Goal: Task Accomplishment & Management: Use online tool/utility

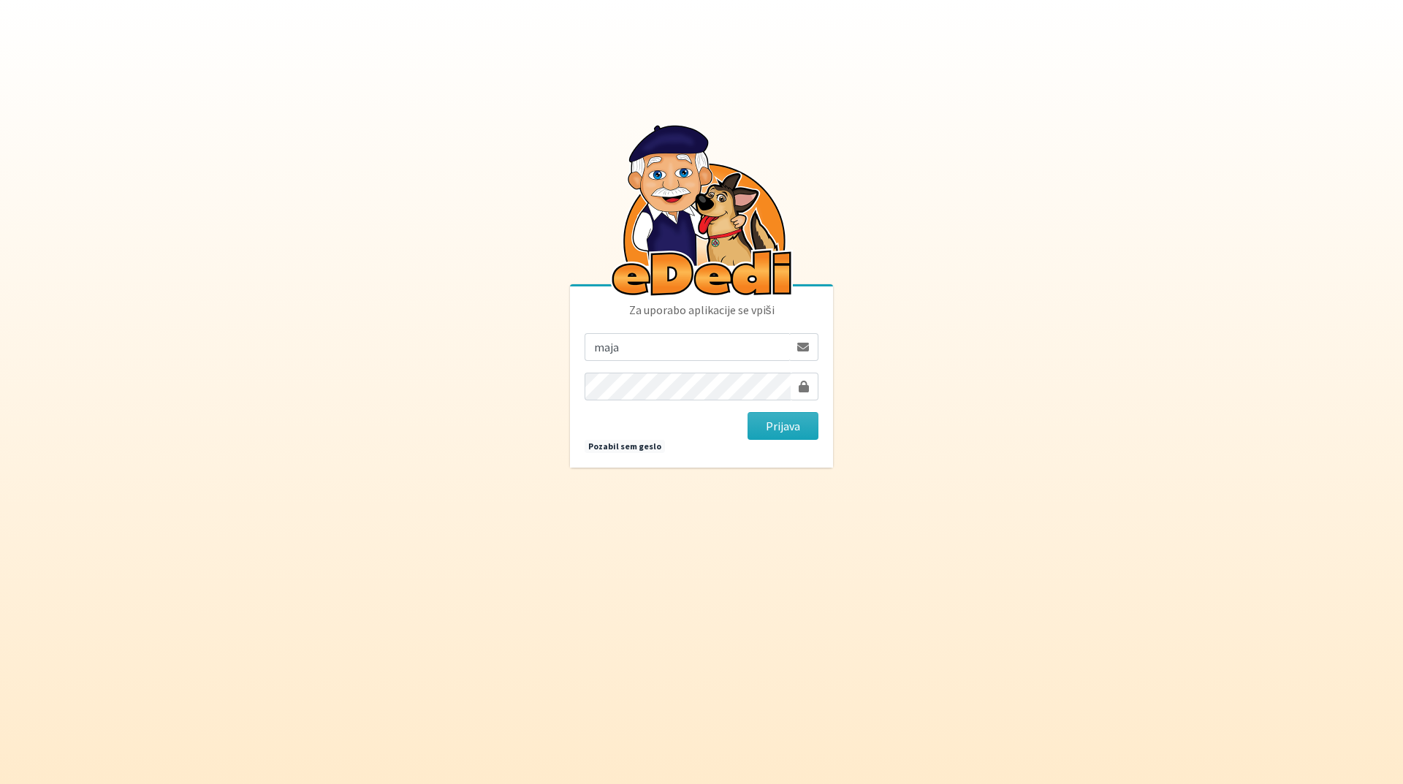
type input "[EMAIL_ADDRESS][DOMAIN_NAME]"
click at [748, 412] on button "Prijava" at bounding box center [783, 426] width 71 height 28
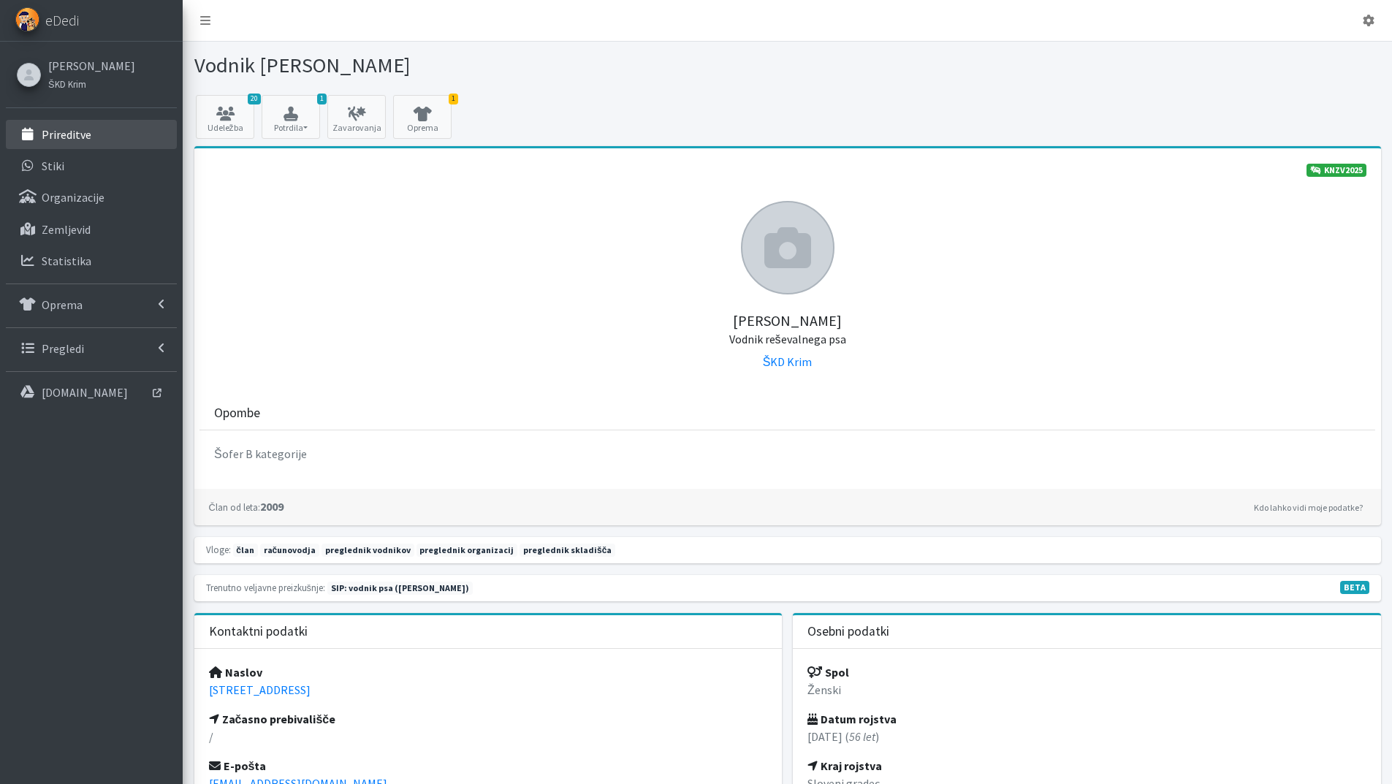
click at [105, 135] on link "Prireditve" at bounding box center [91, 134] width 171 height 29
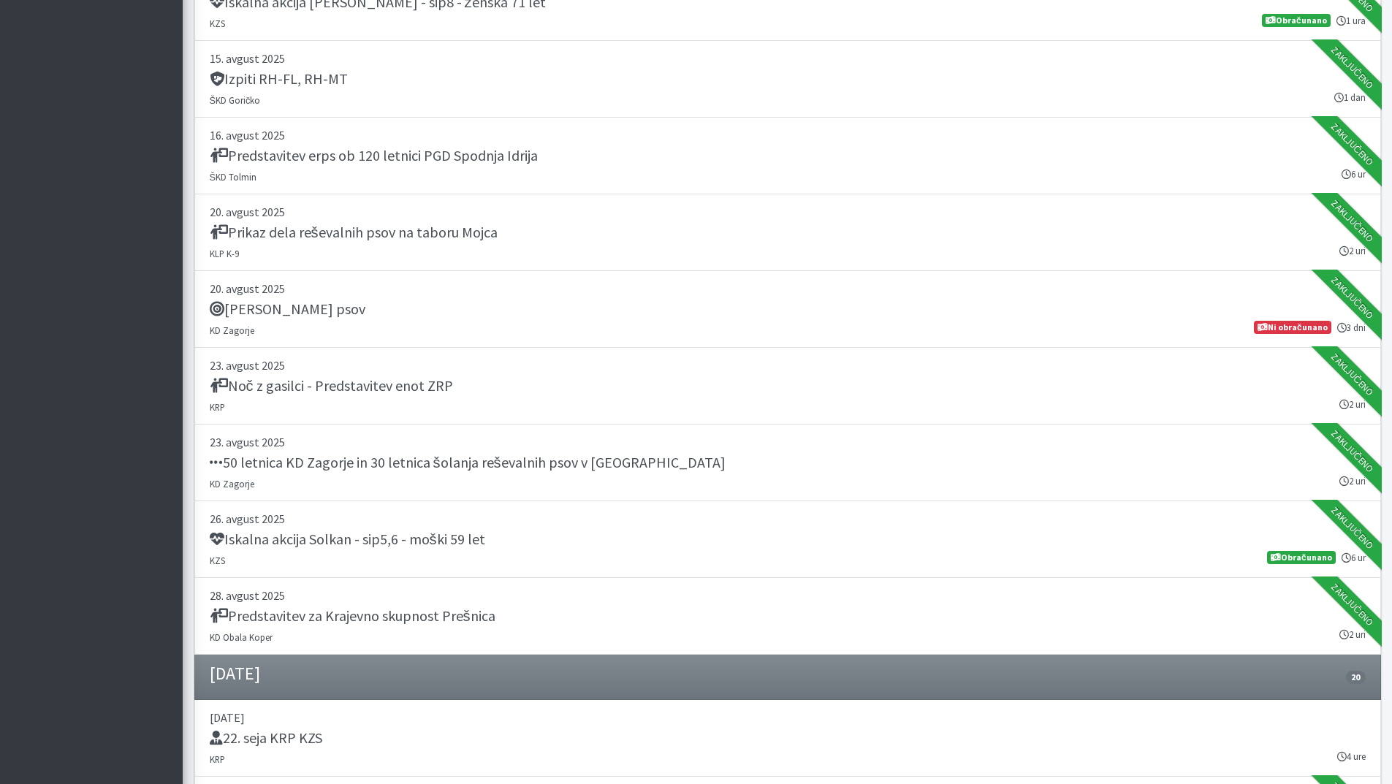
scroll to position [585, 0]
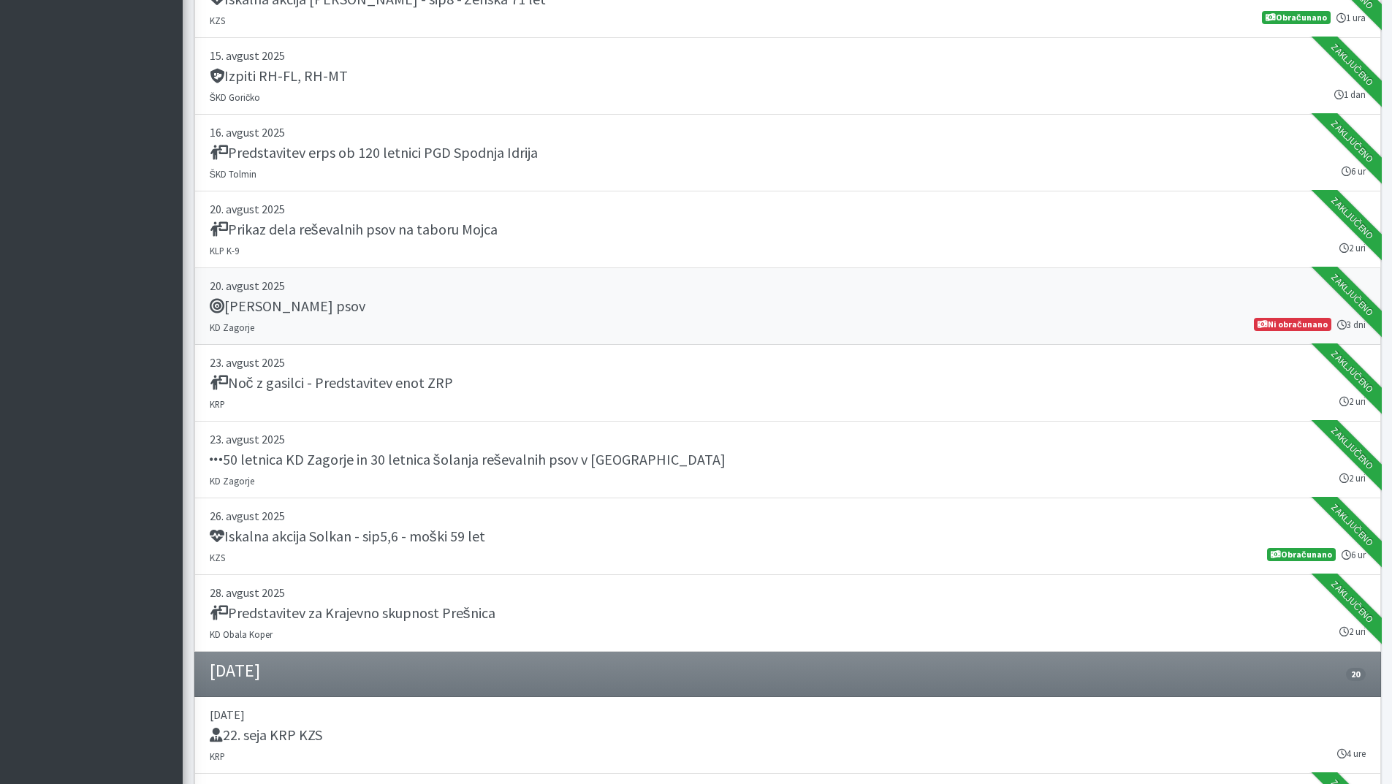
click at [353, 310] on h5 "Tabor reševalnih psov" at bounding box center [288, 306] width 156 height 18
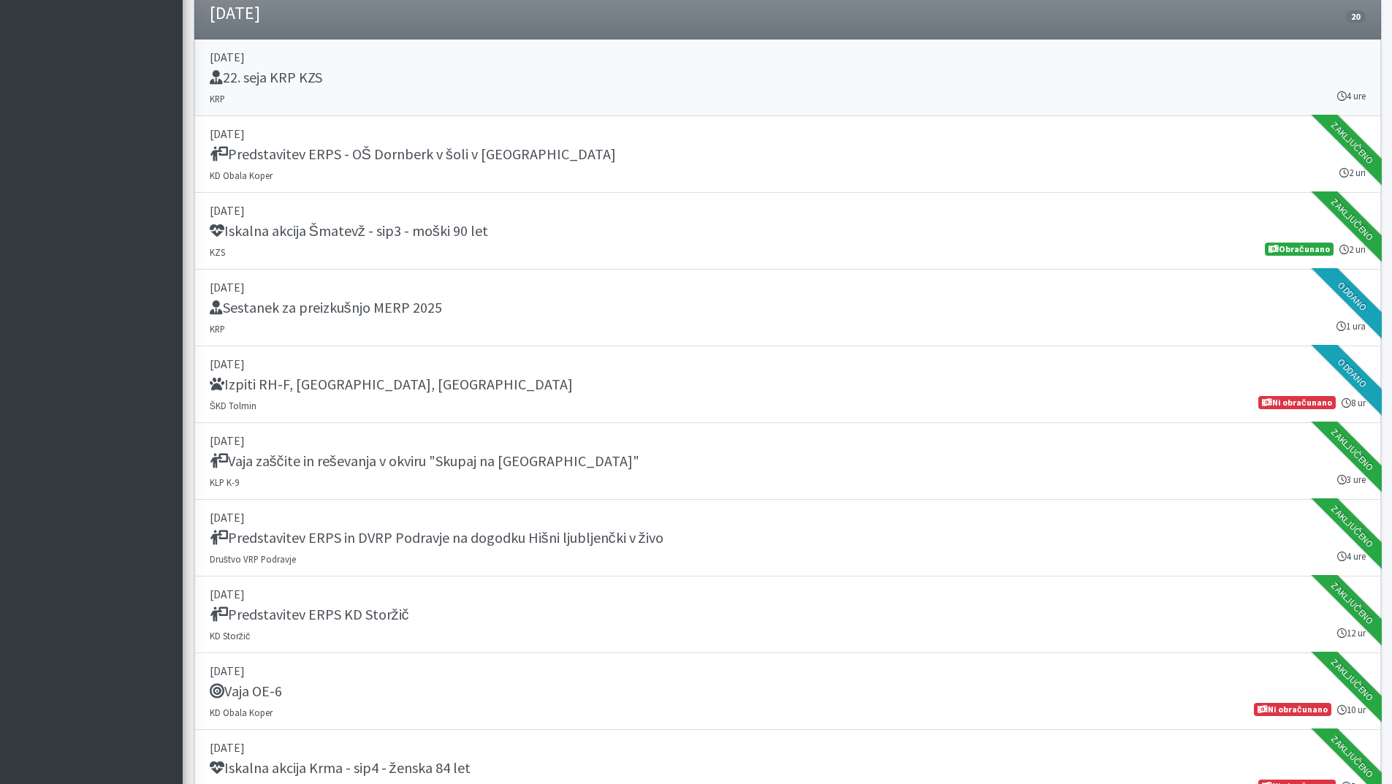
scroll to position [1315, 0]
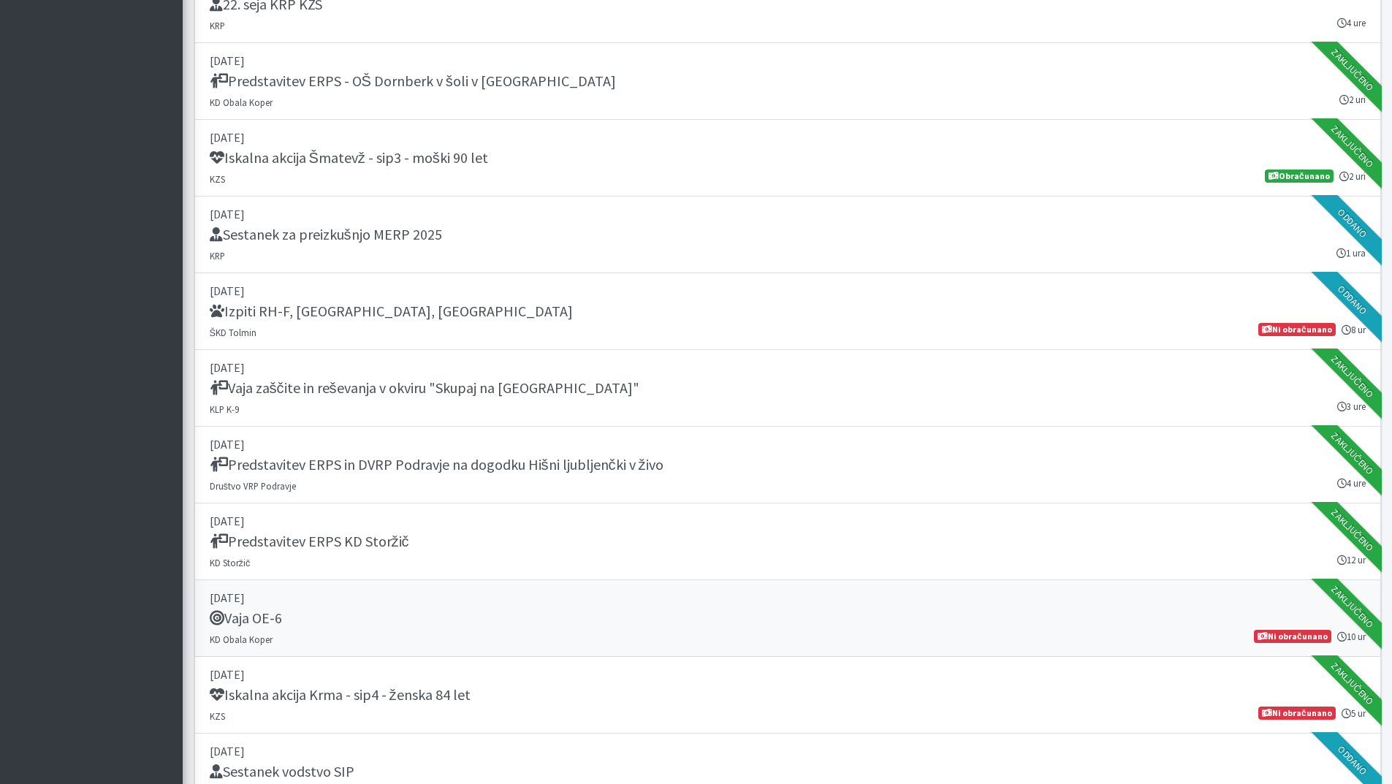
click at [288, 604] on p "[DATE]" at bounding box center [788, 598] width 1156 height 18
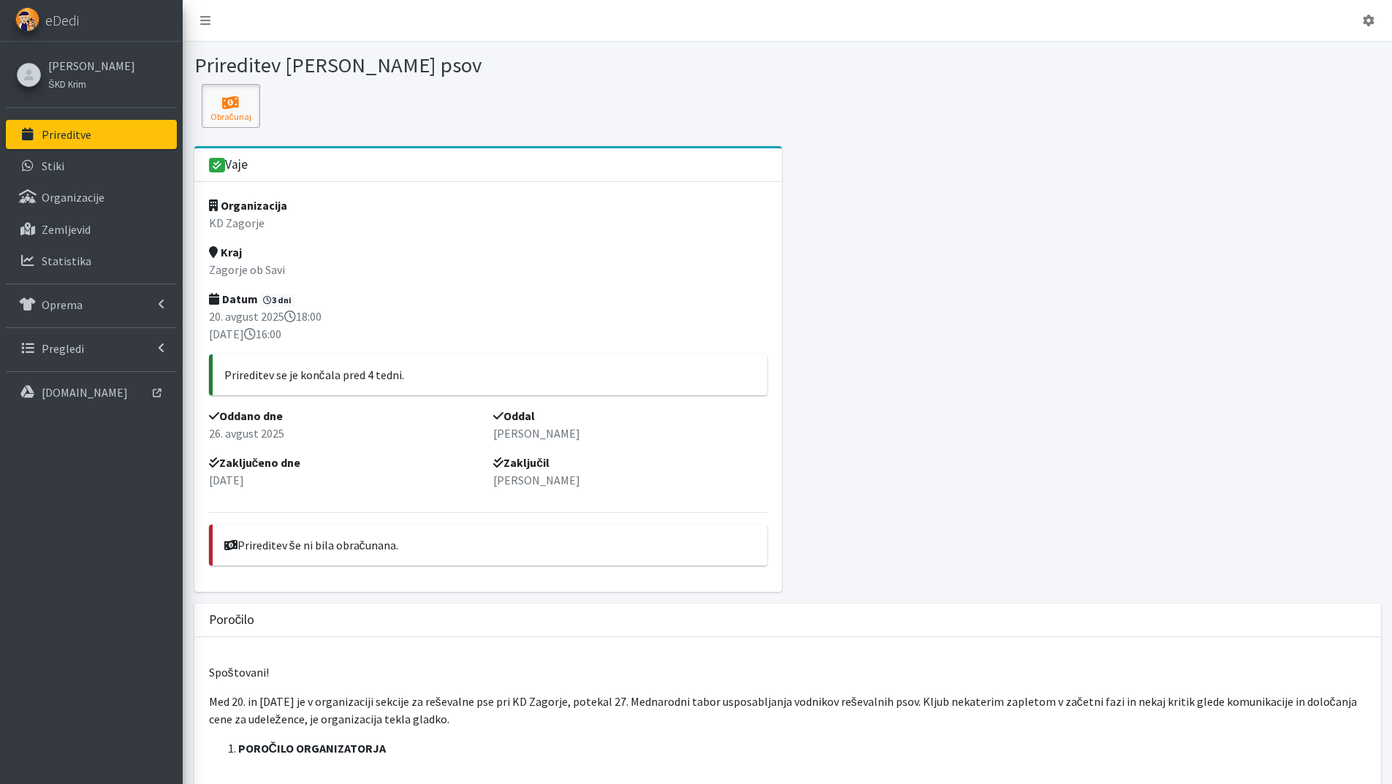
click at [232, 106] on icon at bounding box center [231, 103] width 50 height 15
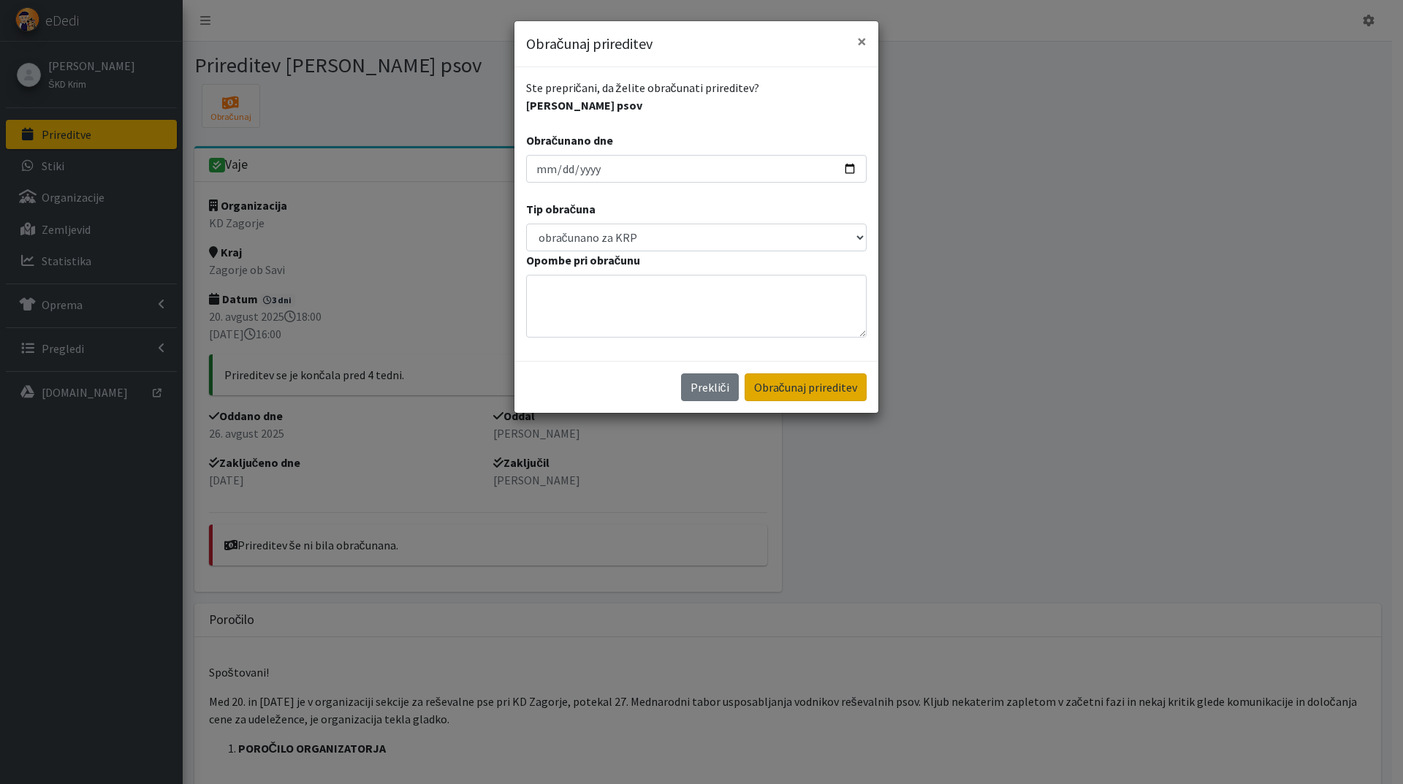
click at [794, 388] on button "Obračunaj prireditev" at bounding box center [806, 387] width 122 height 28
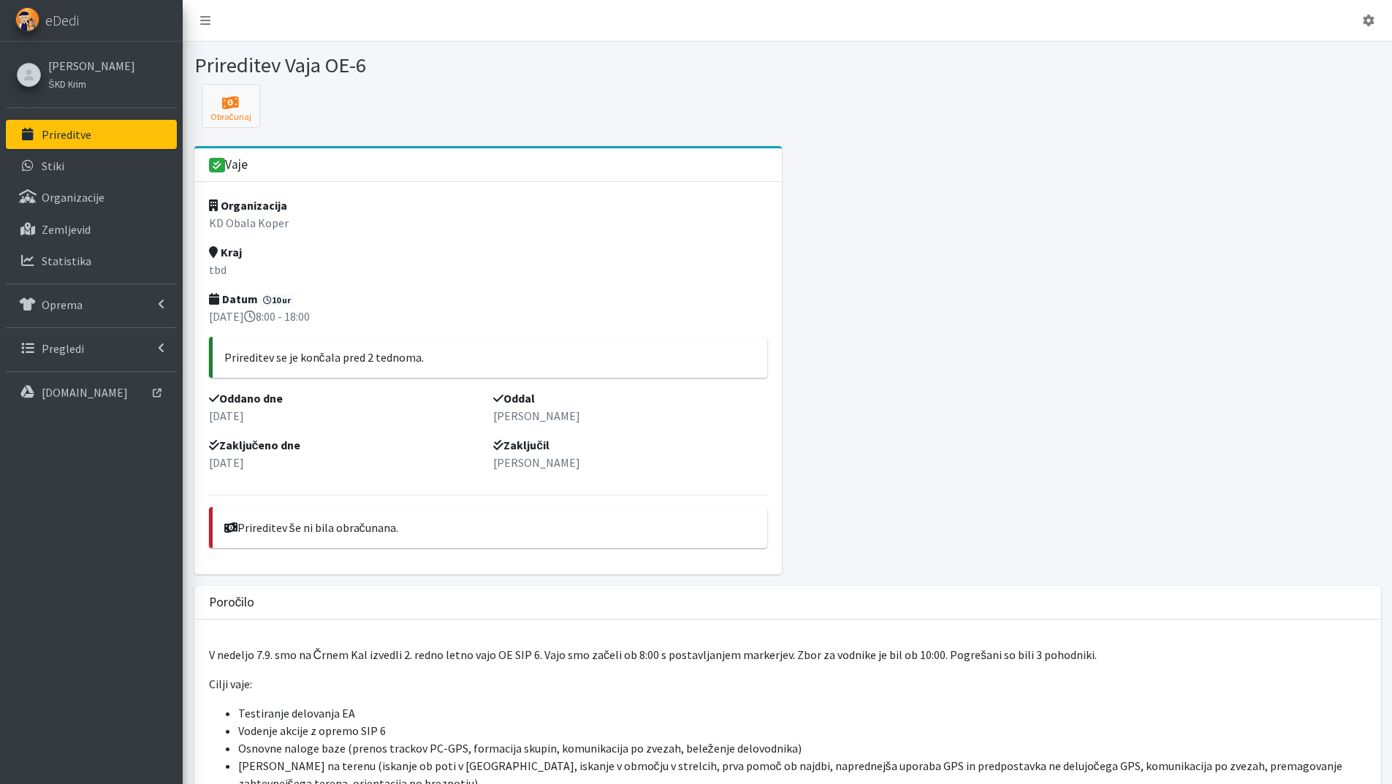
click at [71, 134] on p "Prireditve" at bounding box center [67, 134] width 50 height 15
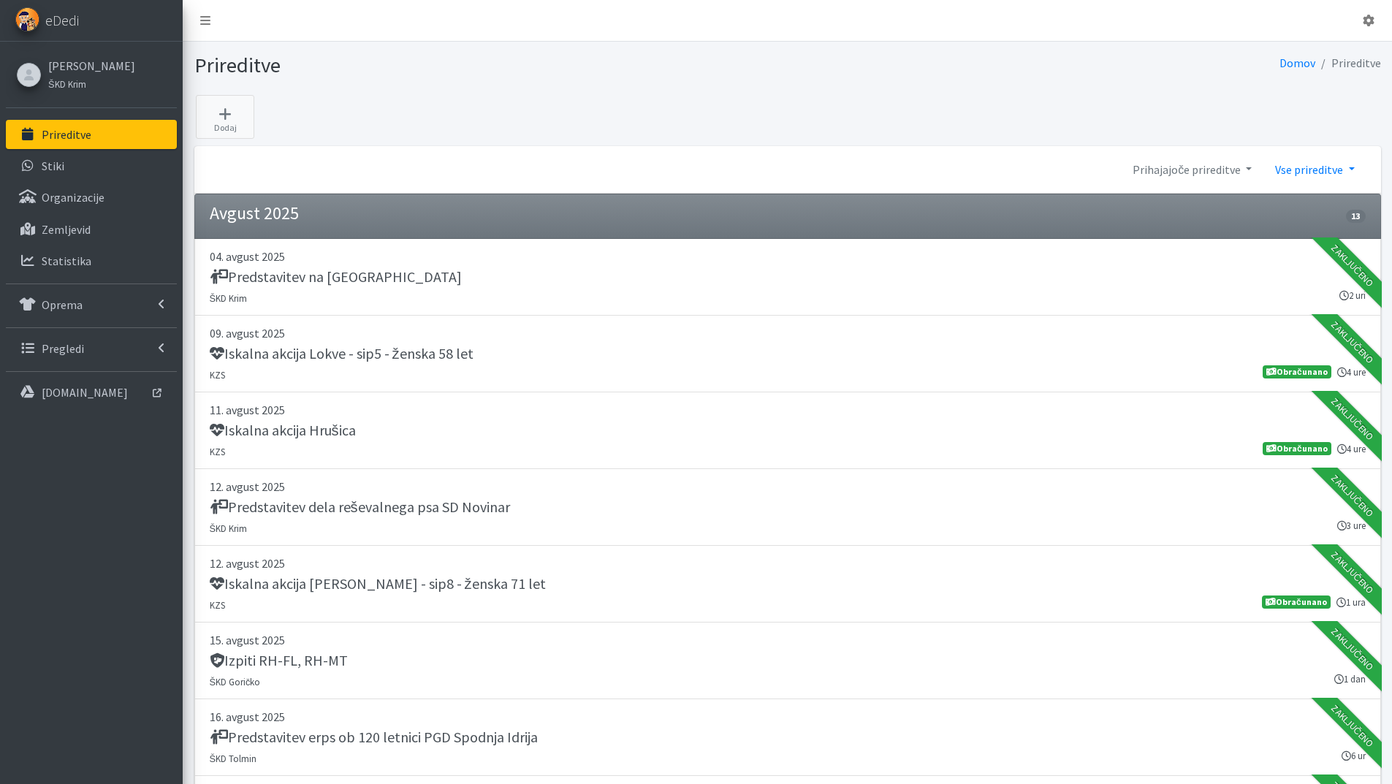
click at [1353, 165] on link "Vse prireditve" at bounding box center [1314, 169] width 102 height 29
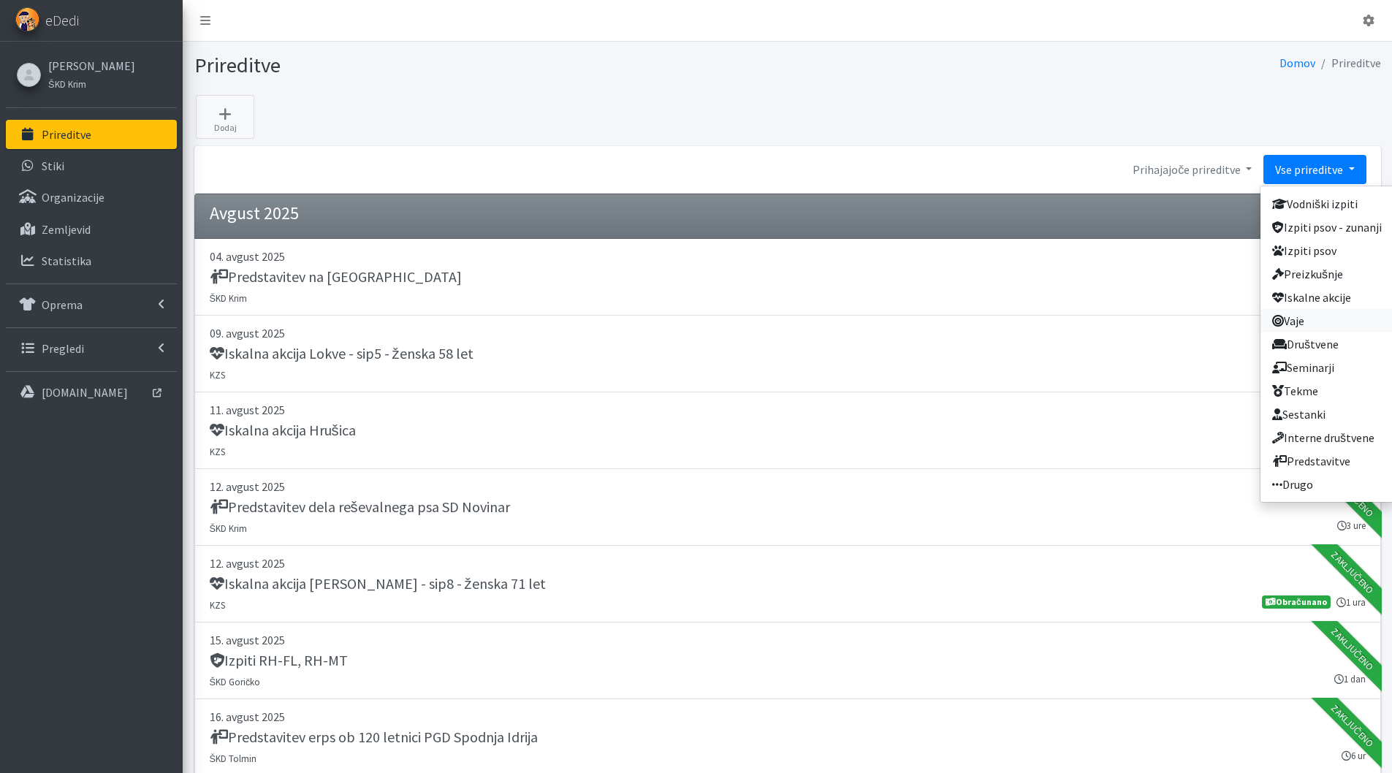
click at [1324, 316] on link "Vaje" at bounding box center [1327, 320] width 133 height 23
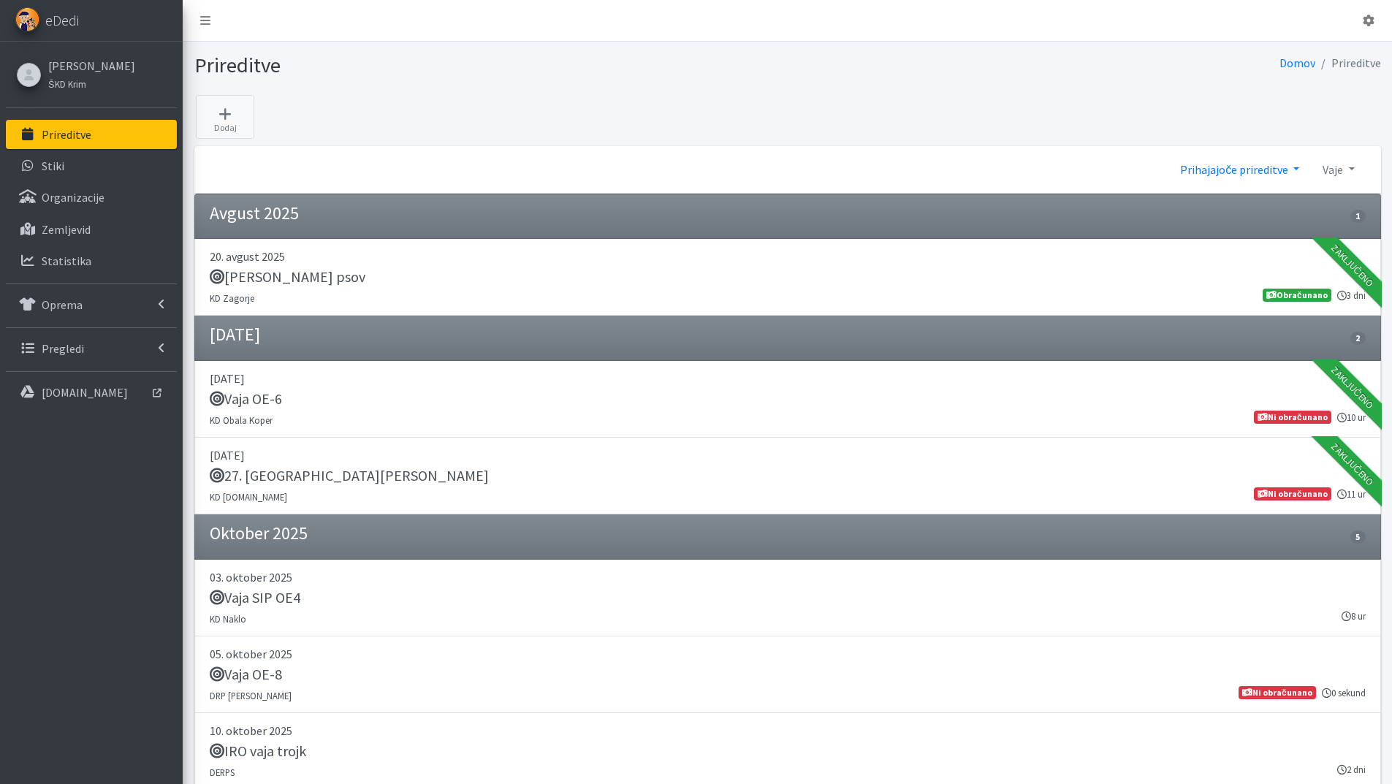
click at [1301, 164] on link "Prihajajoče prireditve" at bounding box center [1239, 169] width 142 height 29
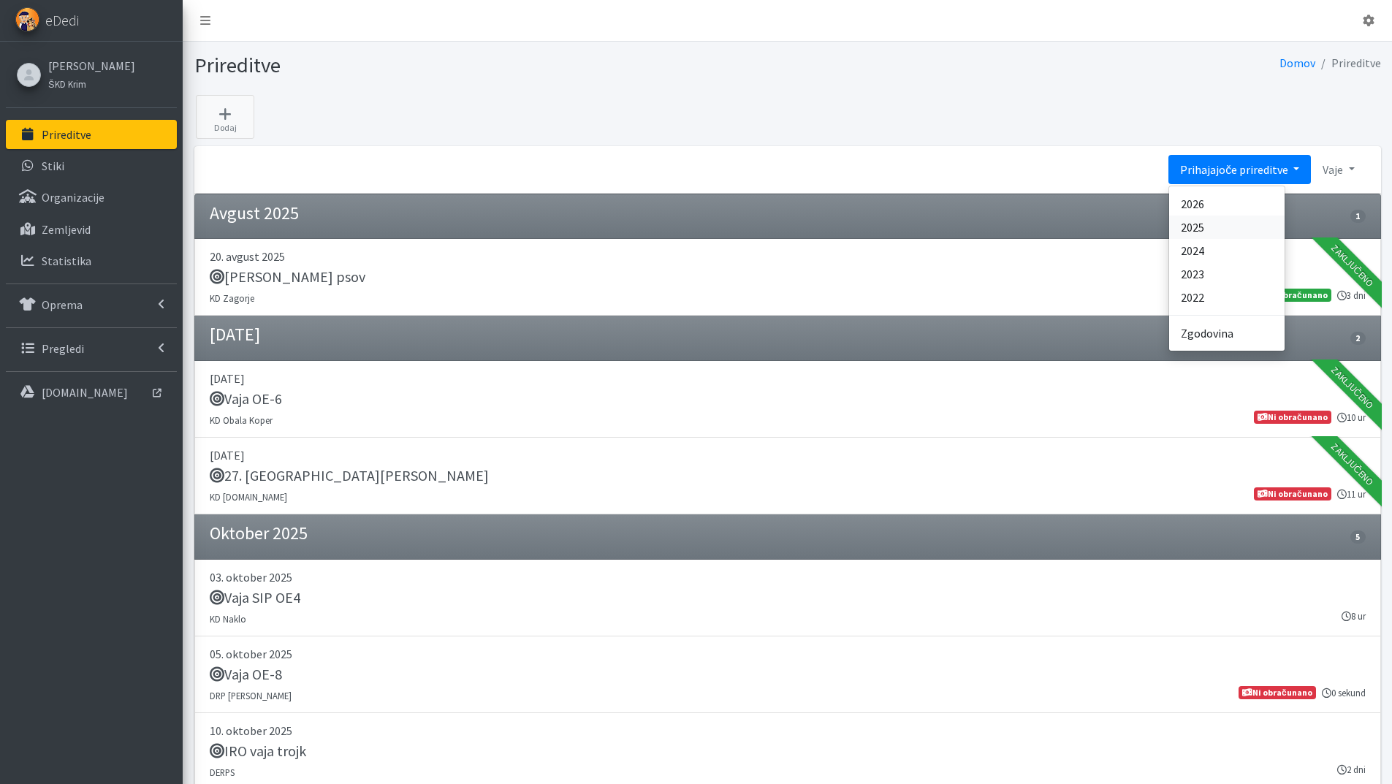
click at [1215, 224] on link "2025" at bounding box center [1226, 227] width 115 height 23
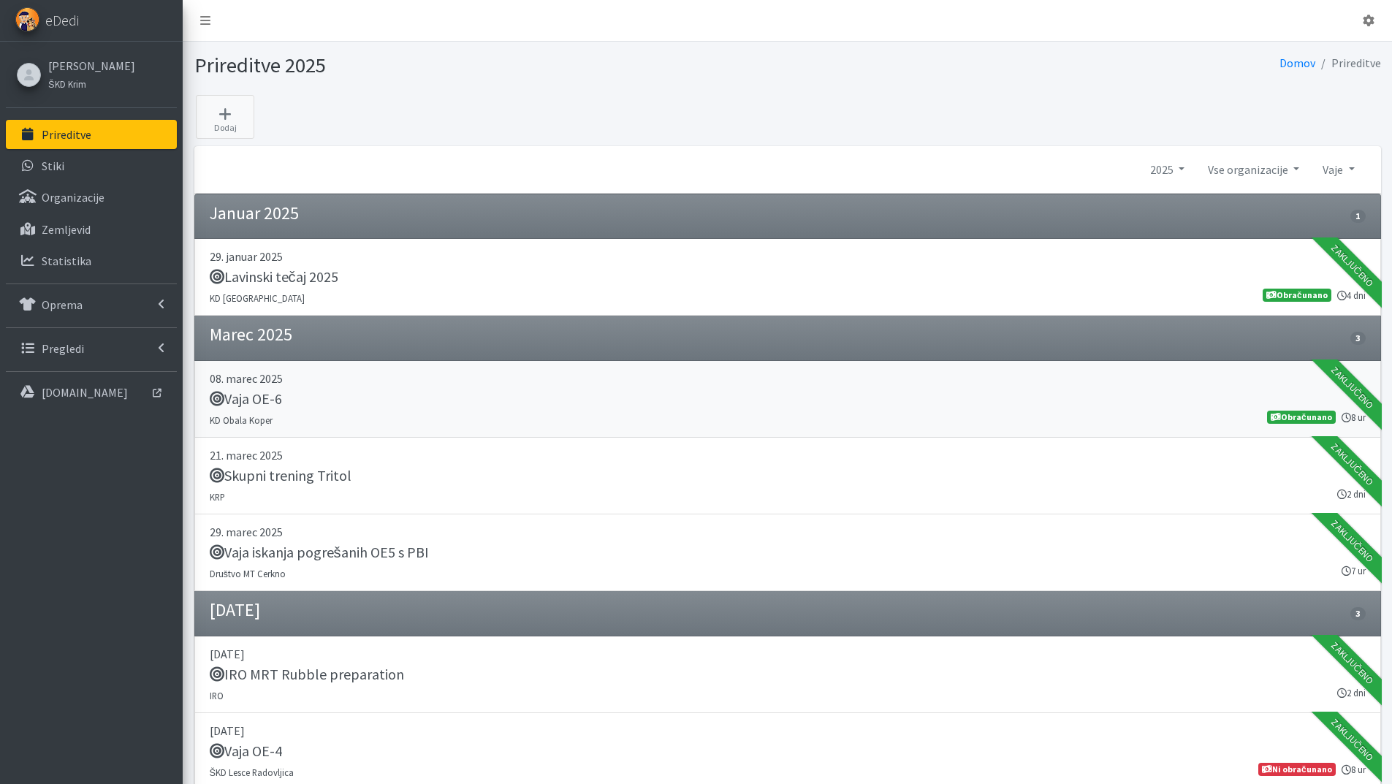
click at [273, 392] on h5 "Vaja OE-6" at bounding box center [246, 399] width 72 height 18
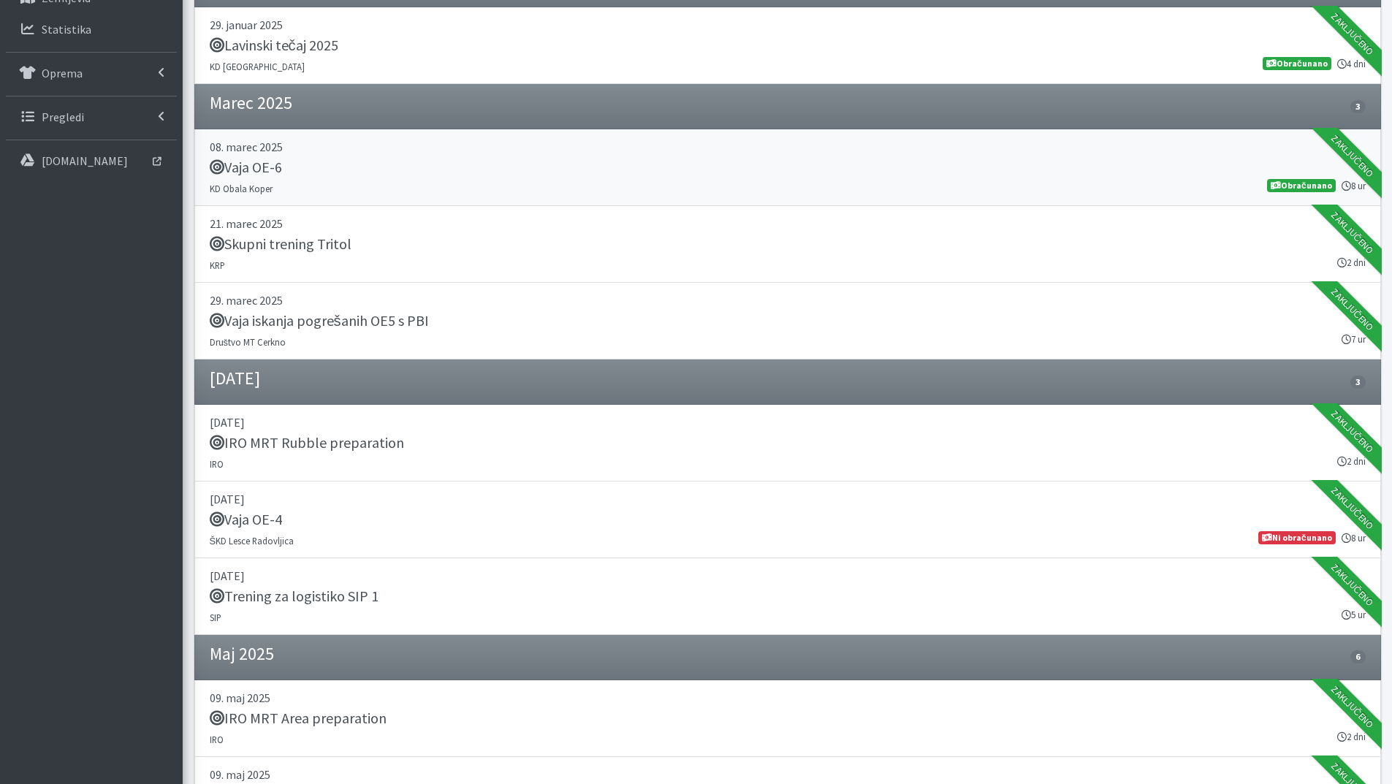
scroll to position [292, 0]
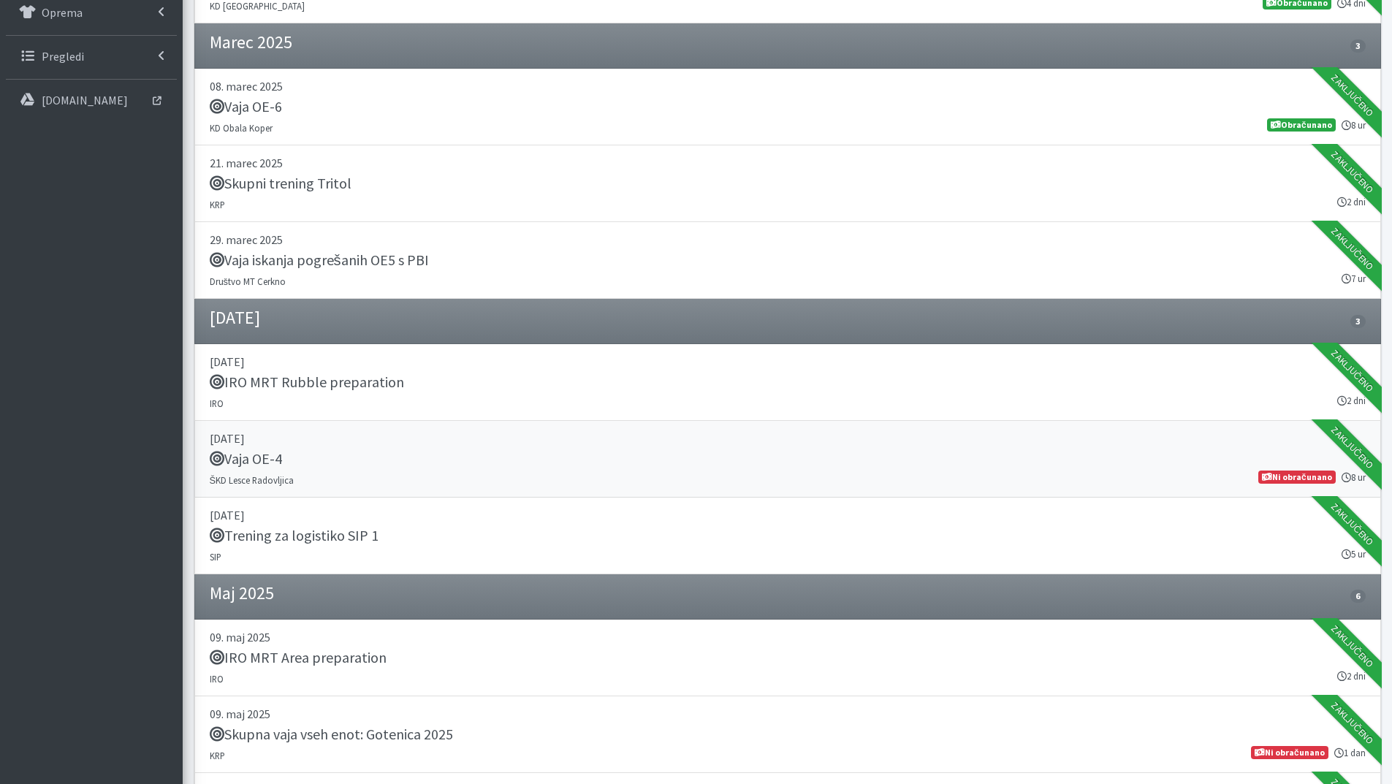
click at [273, 462] on h5 "Vaja OE-4" at bounding box center [246, 459] width 72 height 18
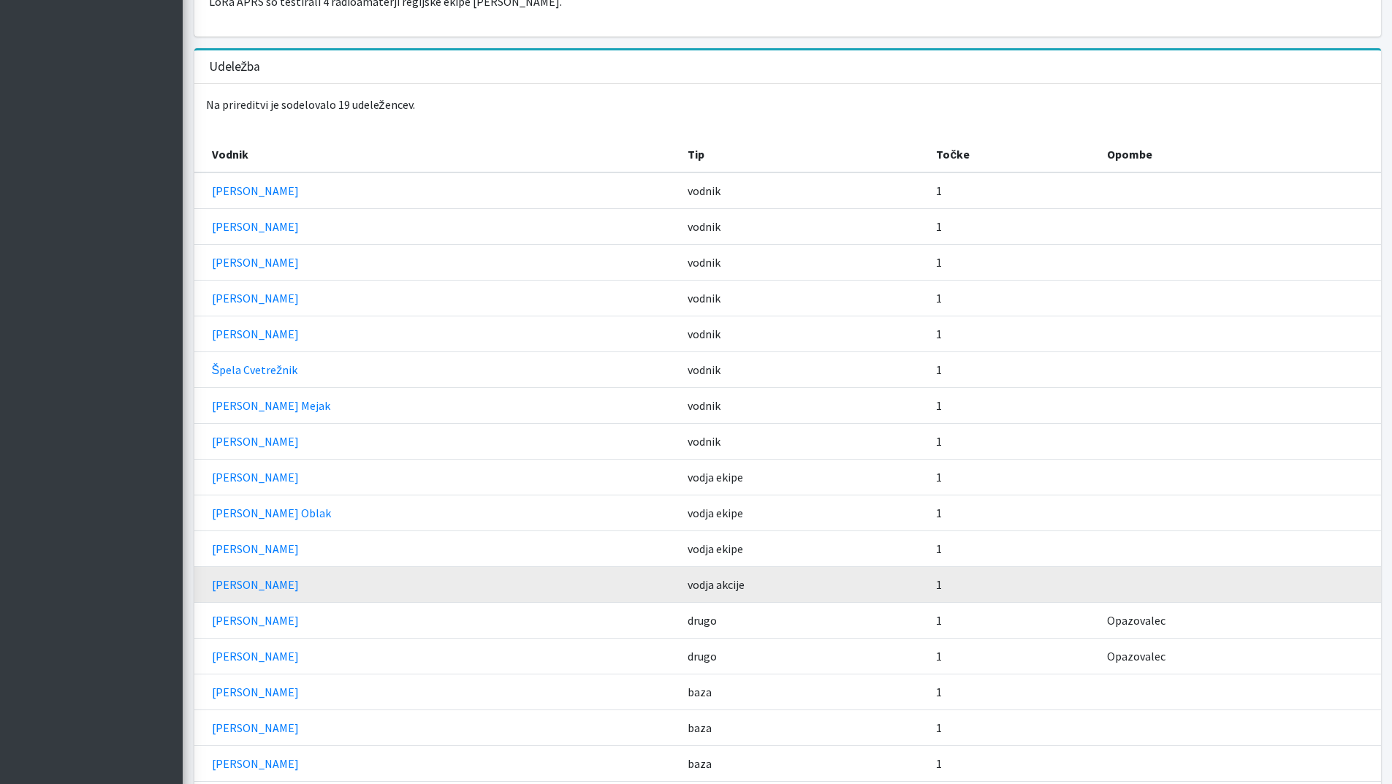
scroll to position [528, 0]
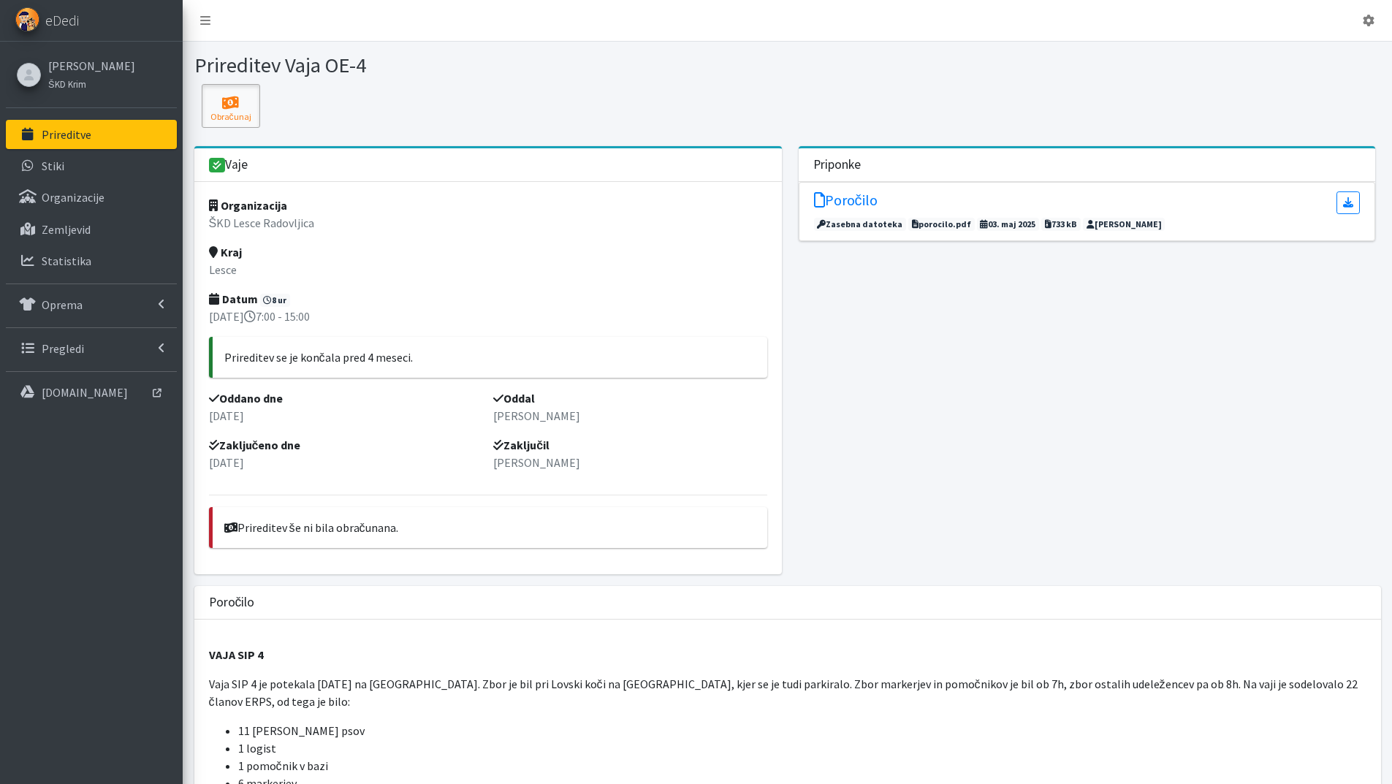
click at [237, 109] on icon at bounding box center [231, 103] width 50 height 15
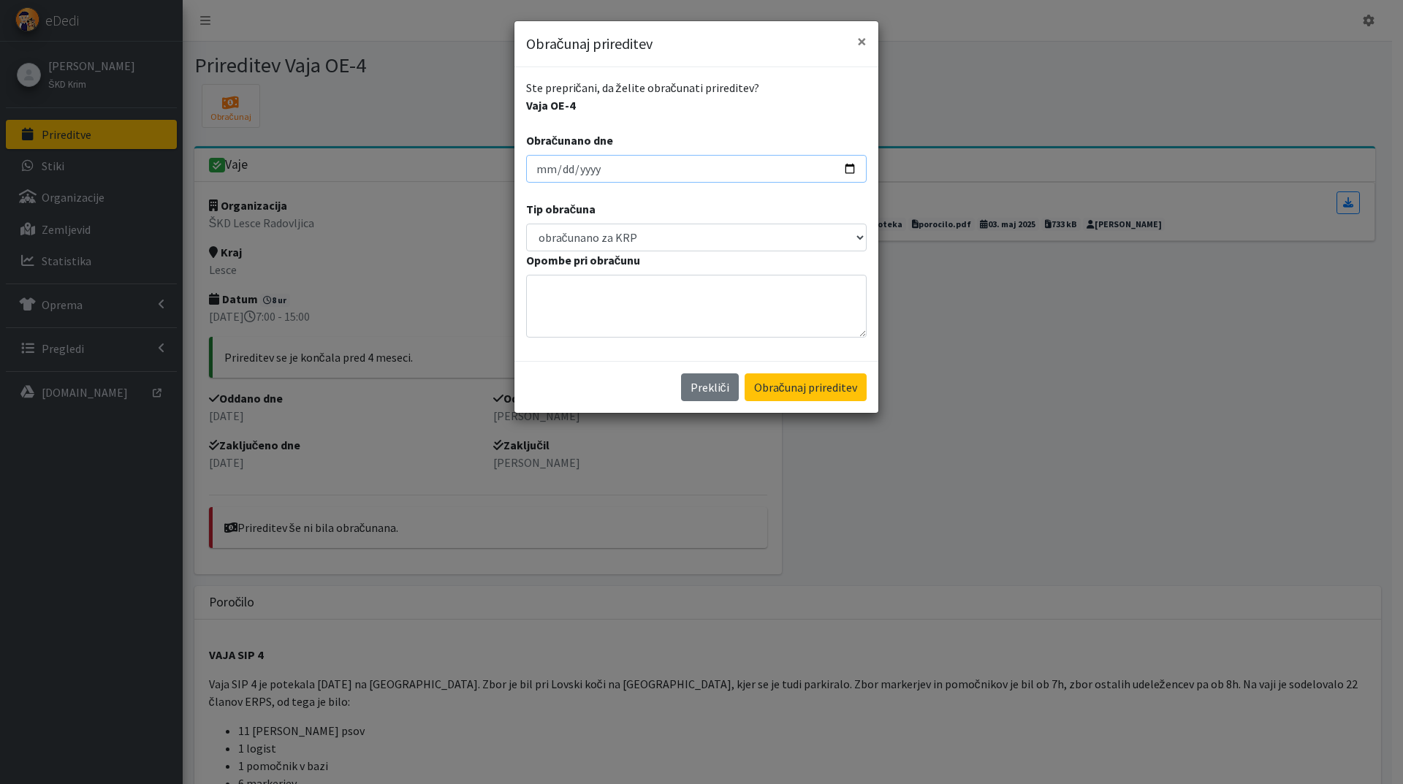
click at [546, 170] on input "[DATE]" at bounding box center [696, 169] width 341 height 28
type input "[DATE]"
click at [745, 373] on button "Obračunaj prireditev" at bounding box center [806, 387] width 122 height 28
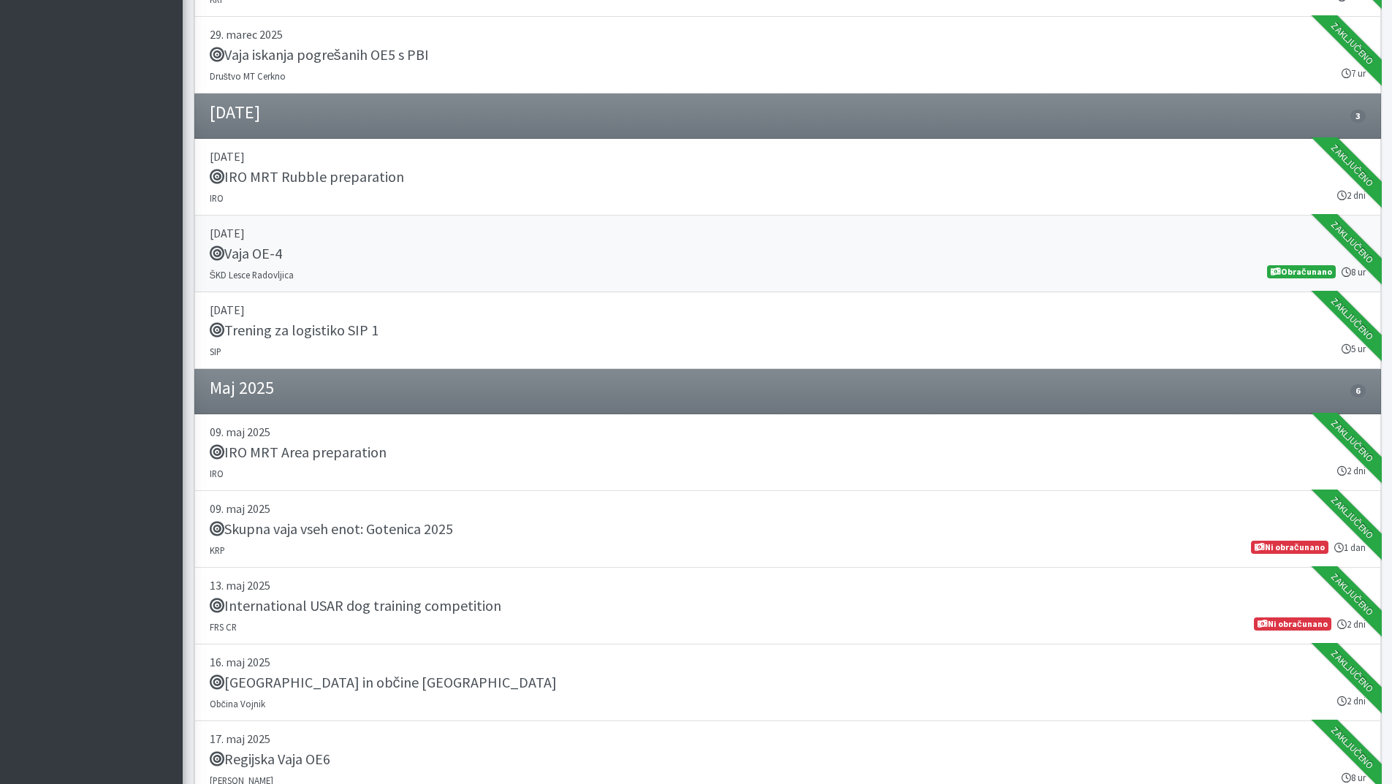
scroll to position [512, 0]
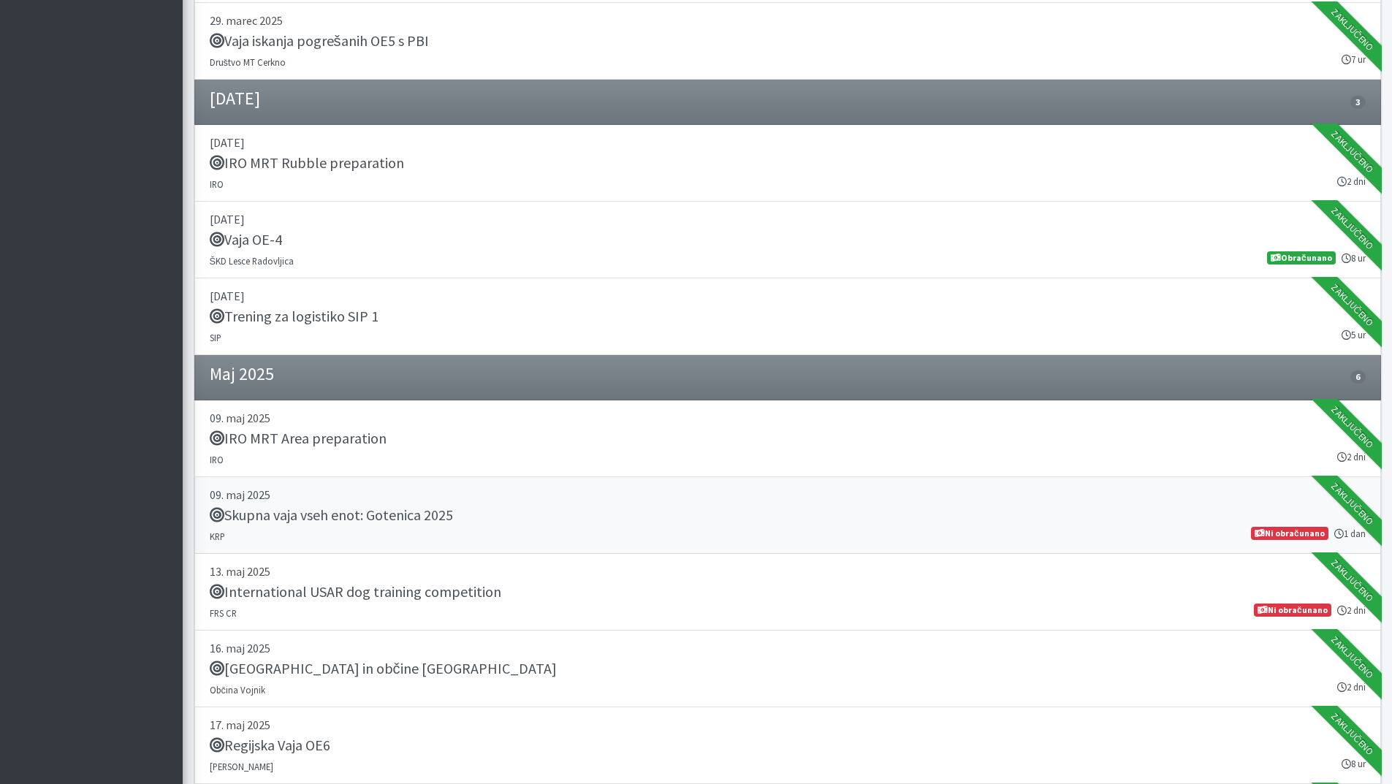
click at [335, 512] on h5 "Skupna vaja vseh enot: Gotenica 2025" at bounding box center [331, 515] width 243 height 18
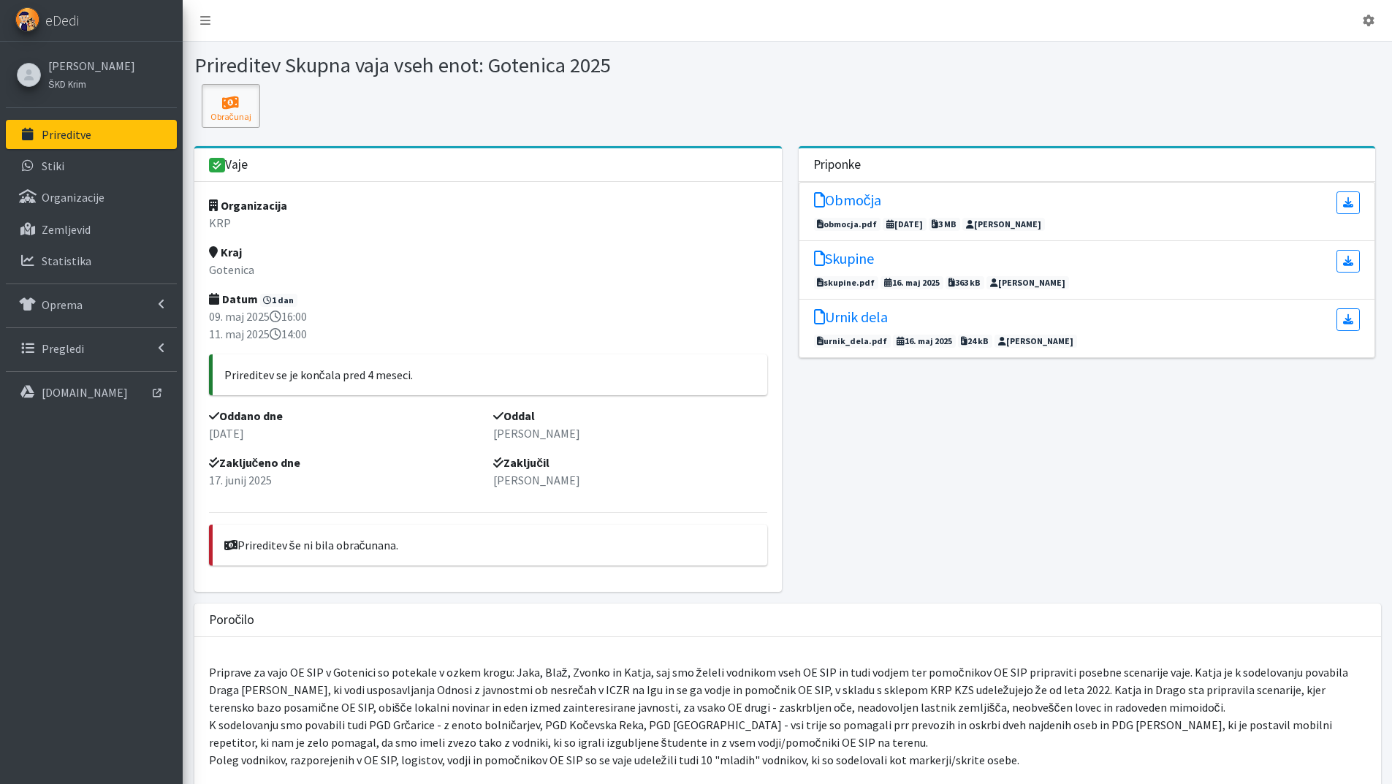
click at [246, 90] on button "Obračunaj" at bounding box center [231, 106] width 58 height 44
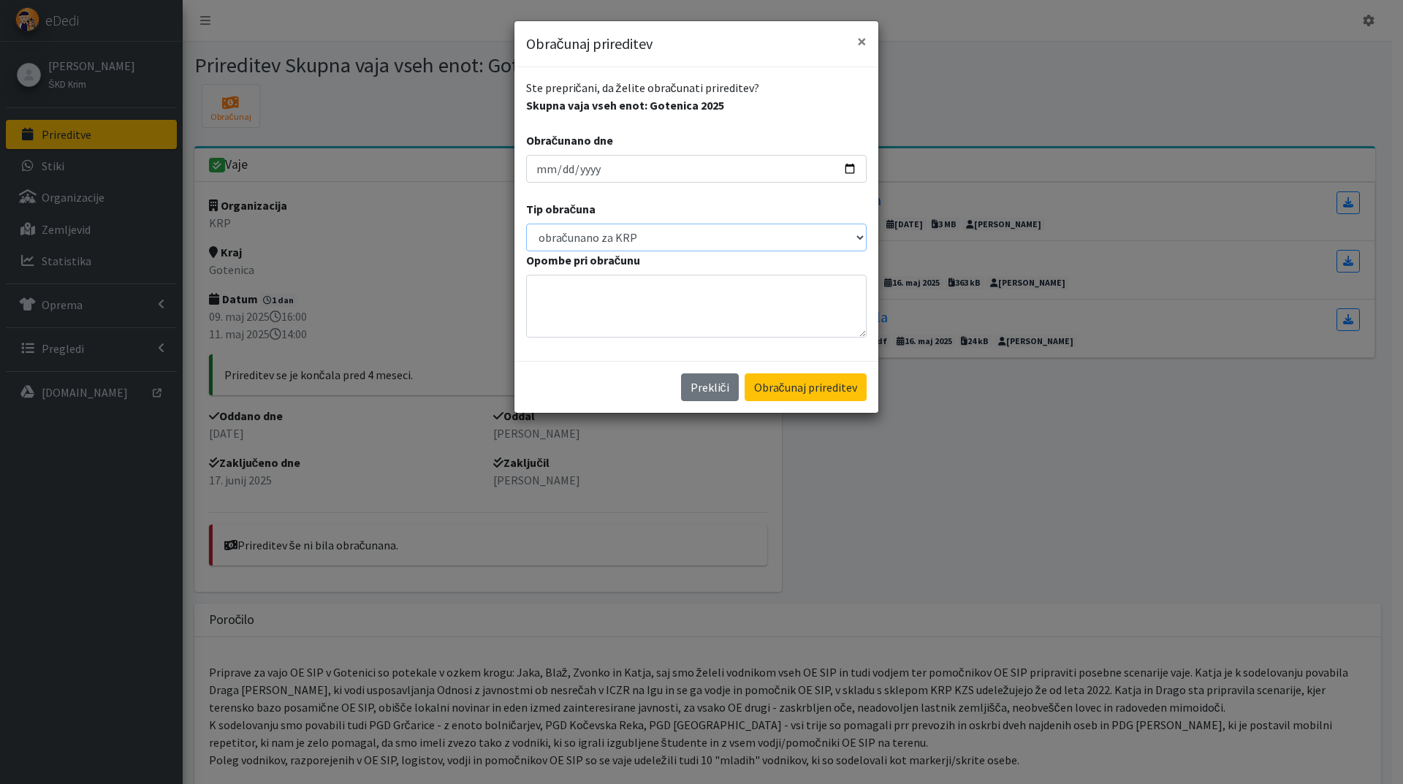
click at [855, 235] on select "obračunano za KRP obračunano za DERPS stroški niso nastali" at bounding box center [696, 238] width 341 height 28
select select "no_expenses"
click at [526, 224] on select "obračunano za KRP obračunano za DERPS stroški niso nastali" at bounding box center [696, 238] width 341 height 28
click at [628, 285] on textarea "Opombe pri obračunu" at bounding box center [696, 306] width 341 height 63
type textarea "stroški direktno n"
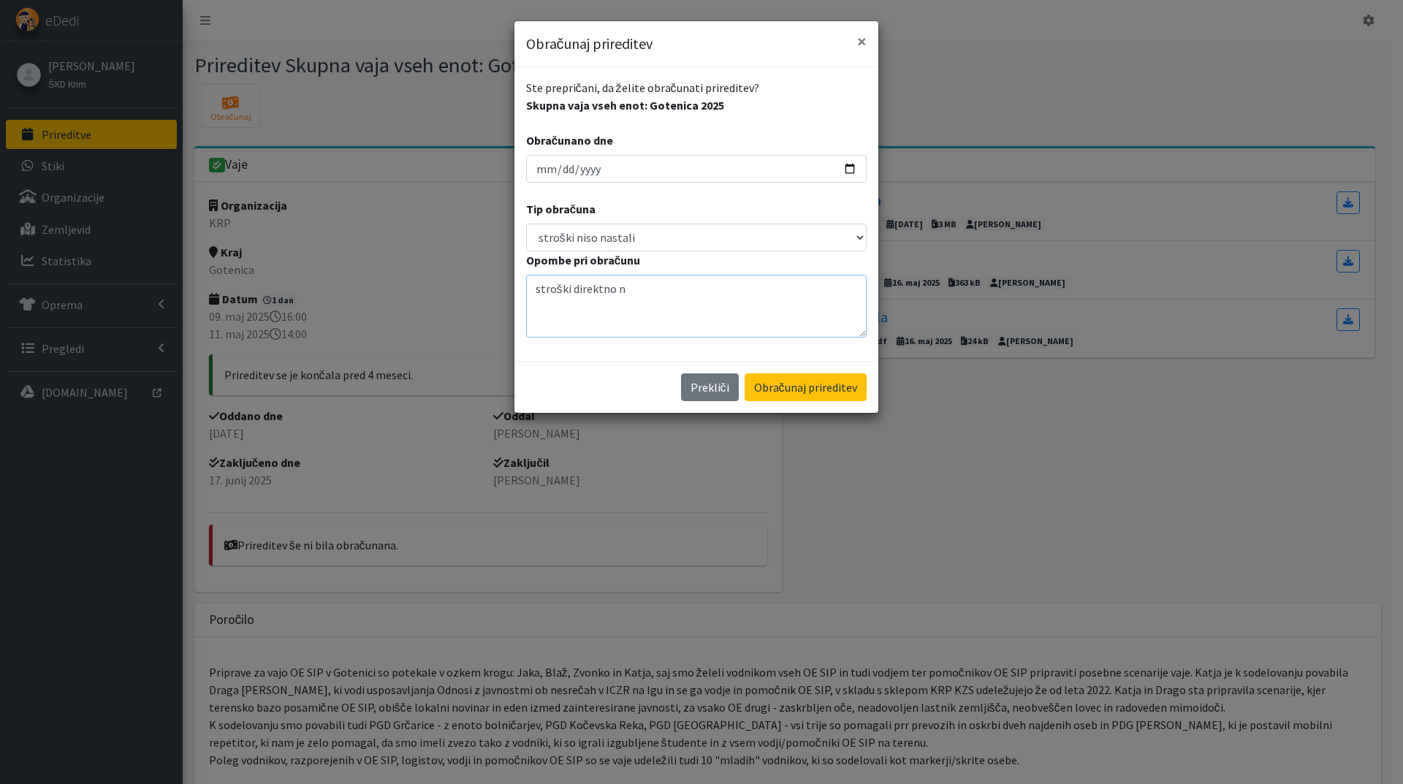
drag, startPoint x: 638, startPoint y: 287, endPoint x: 499, endPoint y: 273, distance: 139.6
click at [499, 273] on div "Obračunaj prireditev × Ste prepričani, da želite obračunati prireditev? Skupna …" at bounding box center [701, 392] width 1403 height 784
click at [620, 235] on select "obračunano za KRP obračunano za DERPS stroški niso nastali" at bounding box center [696, 238] width 341 height 28
select select "settled_krp"
click at [526, 224] on select "obračunano za KRP obračunano za DERPS stroški niso nastali" at bounding box center [696, 238] width 341 height 28
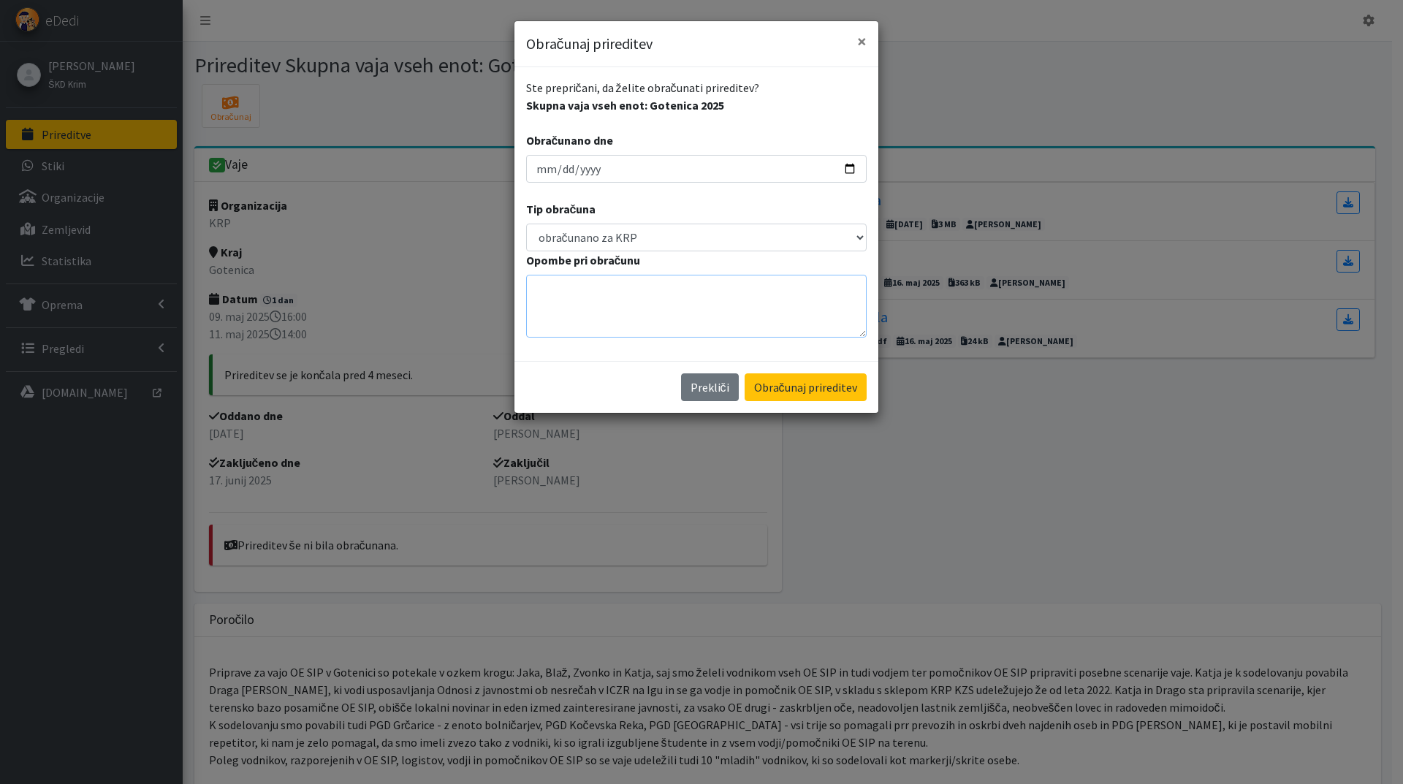
click at [588, 286] on textarea "Opombe pri obračunu" at bounding box center [696, 306] width 341 height 63
type textarea "račun MNZ"
click at [547, 171] on input "2025-09-23" at bounding box center [696, 169] width 341 height 28
type input "2025-09-03"
type input "2025-05-31"
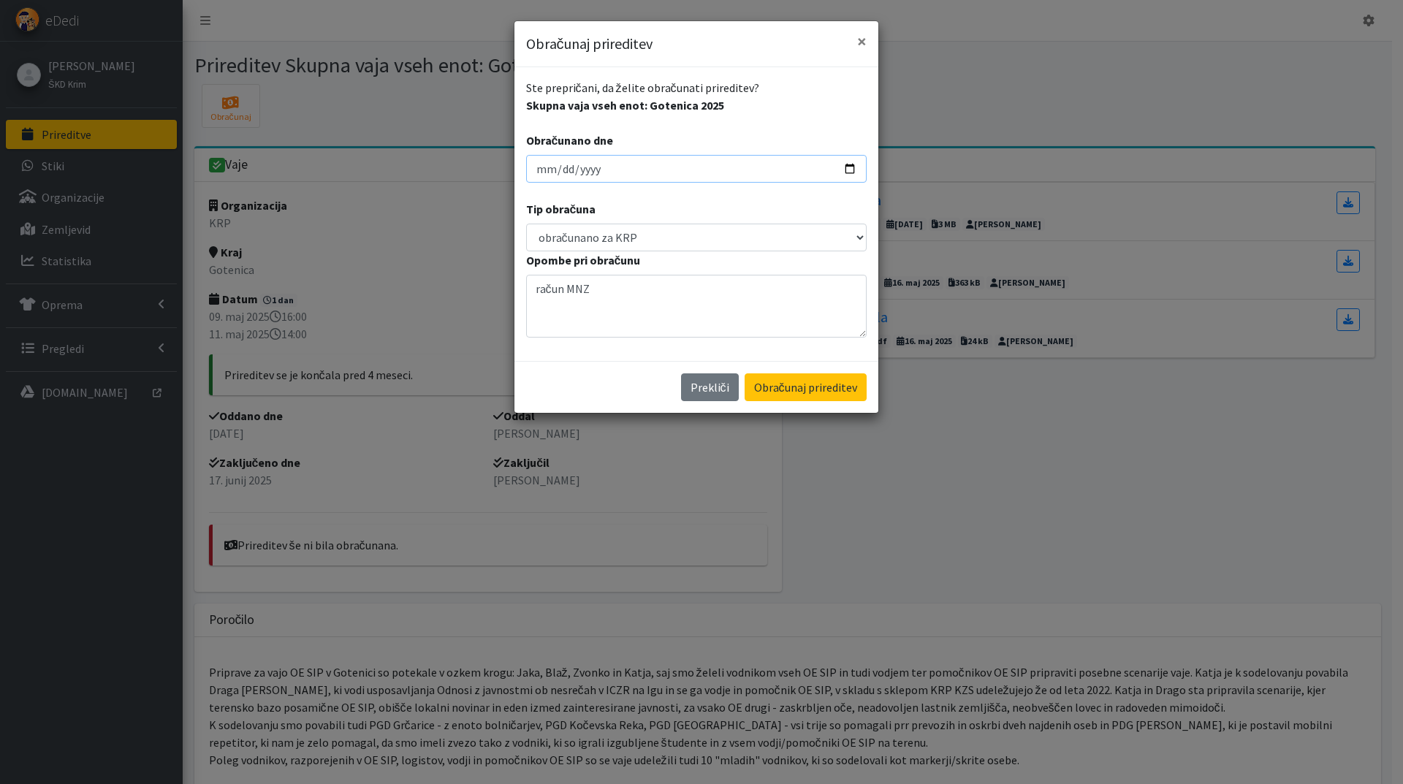
click at [745, 373] on button "Obračunaj prireditev" at bounding box center [806, 387] width 122 height 28
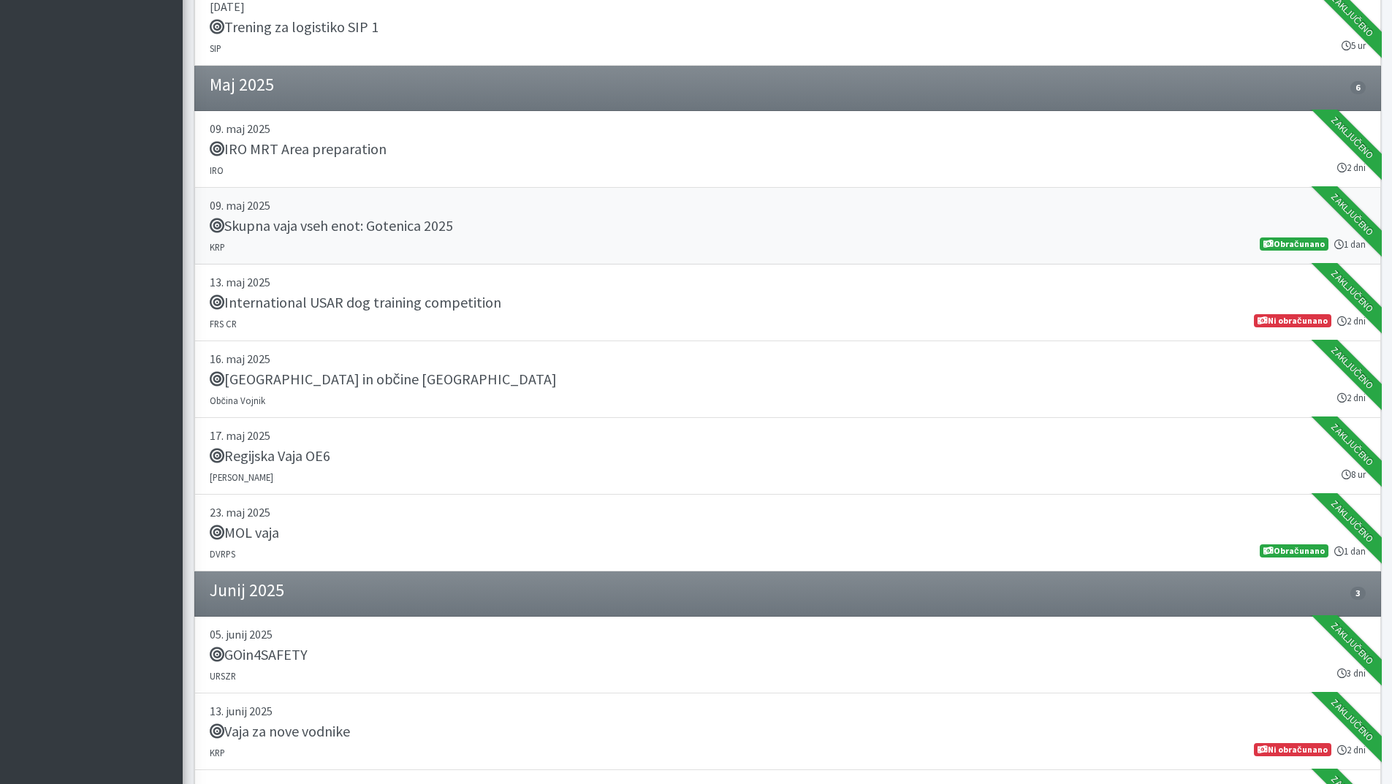
scroll to position [804, 0]
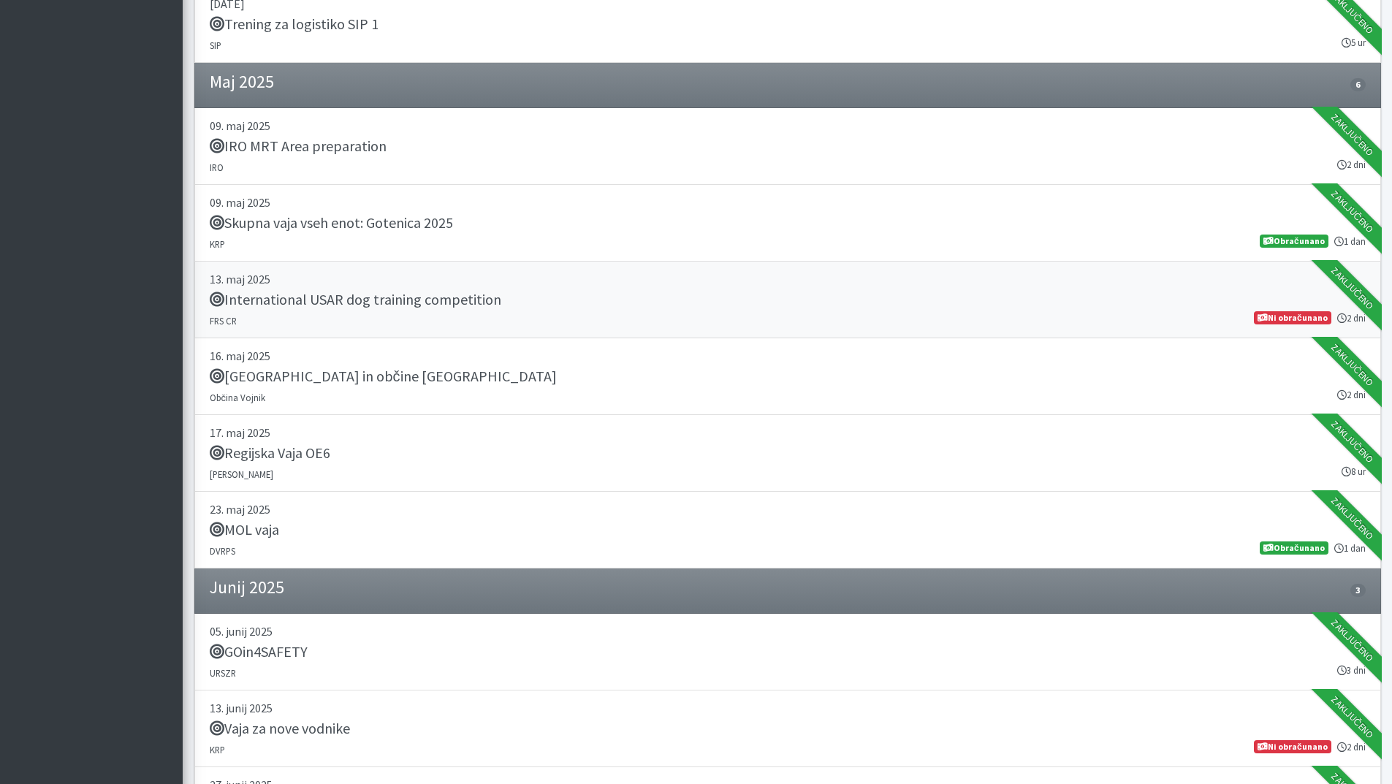
click at [463, 300] on h5 "International USAR dog training competition" at bounding box center [356, 300] width 292 height 18
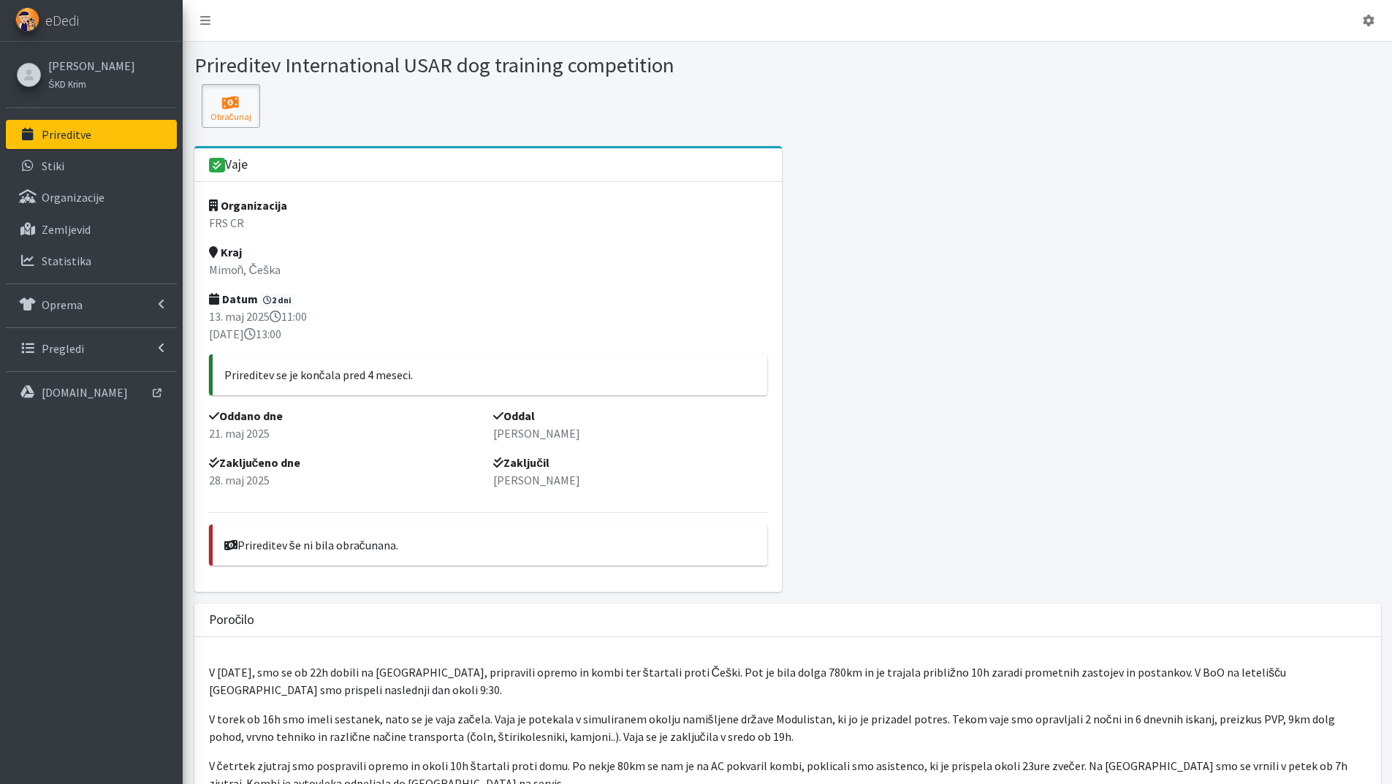
click at [227, 104] on icon at bounding box center [231, 103] width 50 height 15
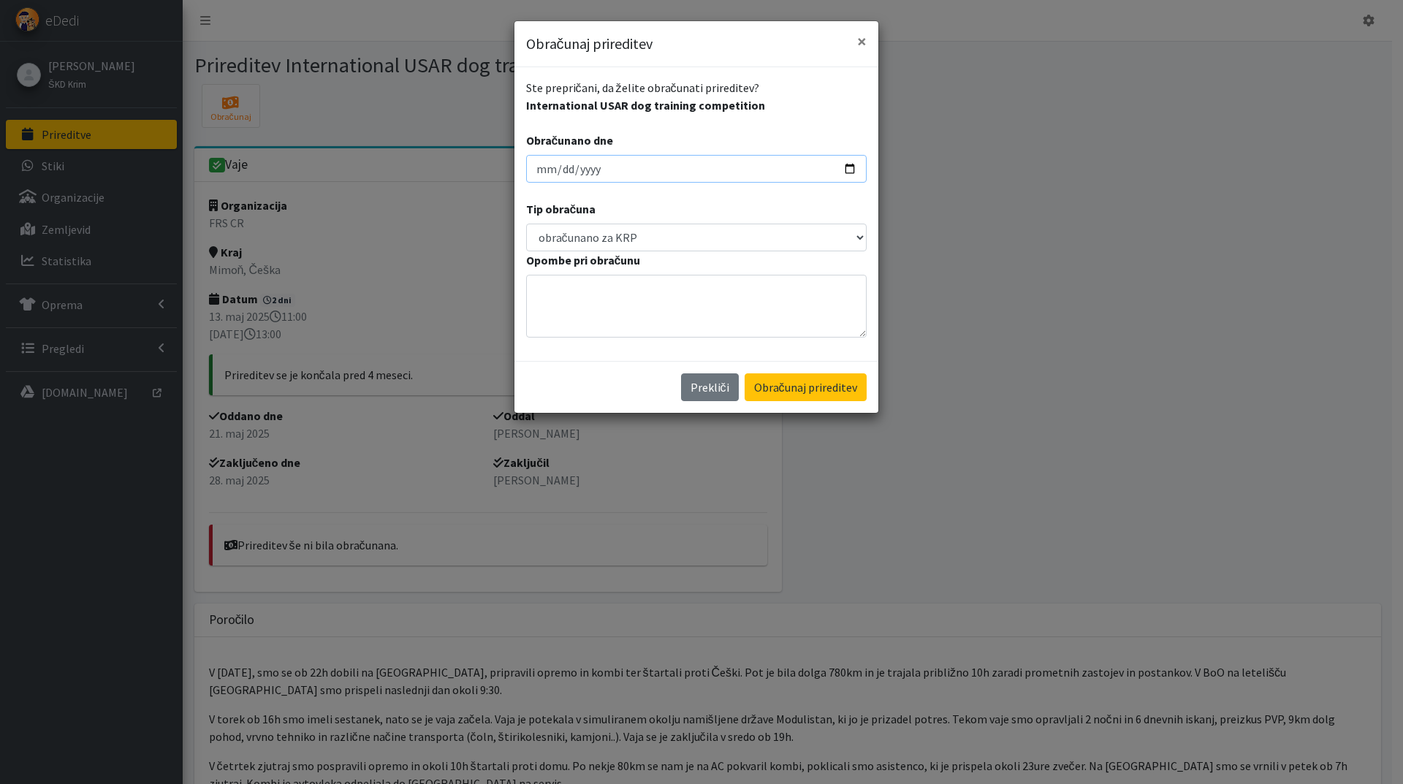
click at [538, 172] on input "2025-09-23" at bounding box center [696, 169] width 341 height 28
type input "2025-09-03"
type input "2025-07-03"
click at [796, 387] on button "Obračunaj prireditev" at bounding box center [806, 387] width 122 height 28
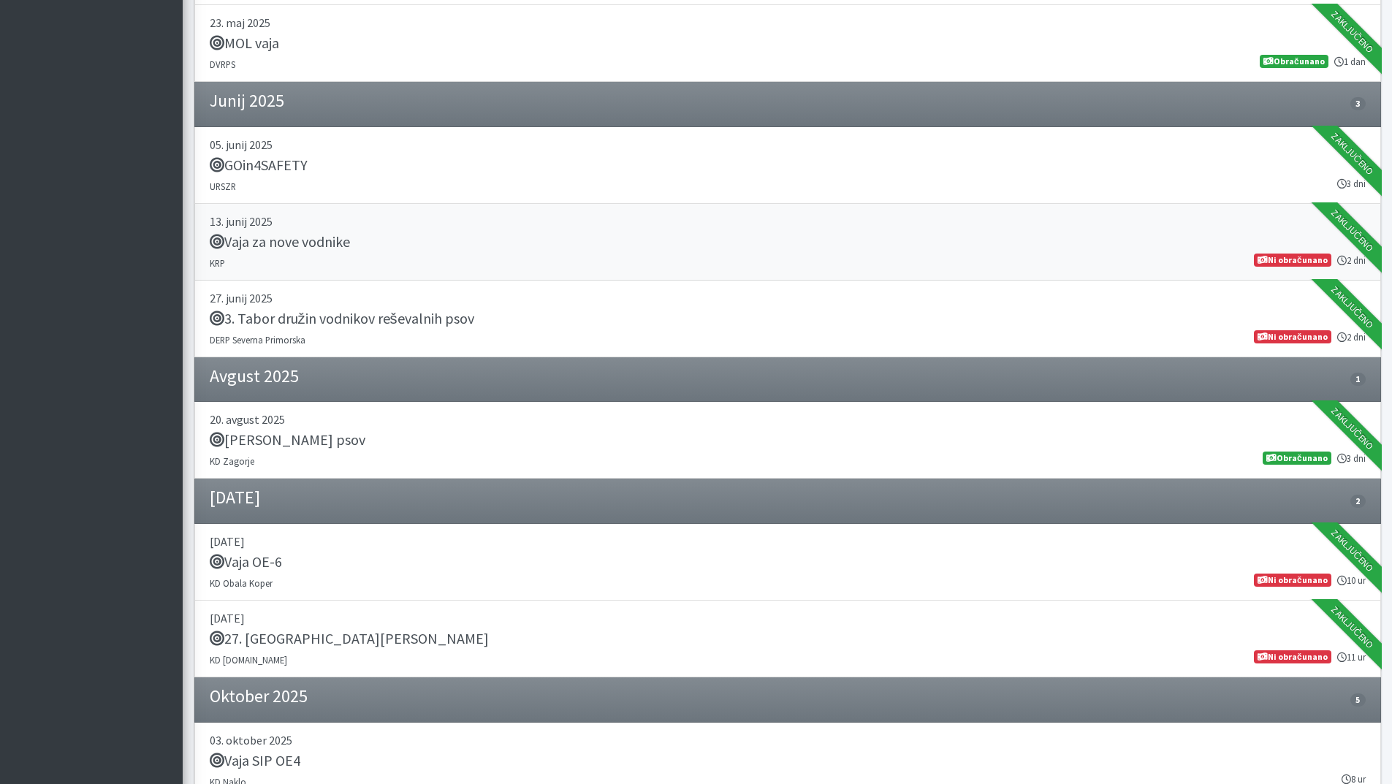
scroll to position [1315, 0]
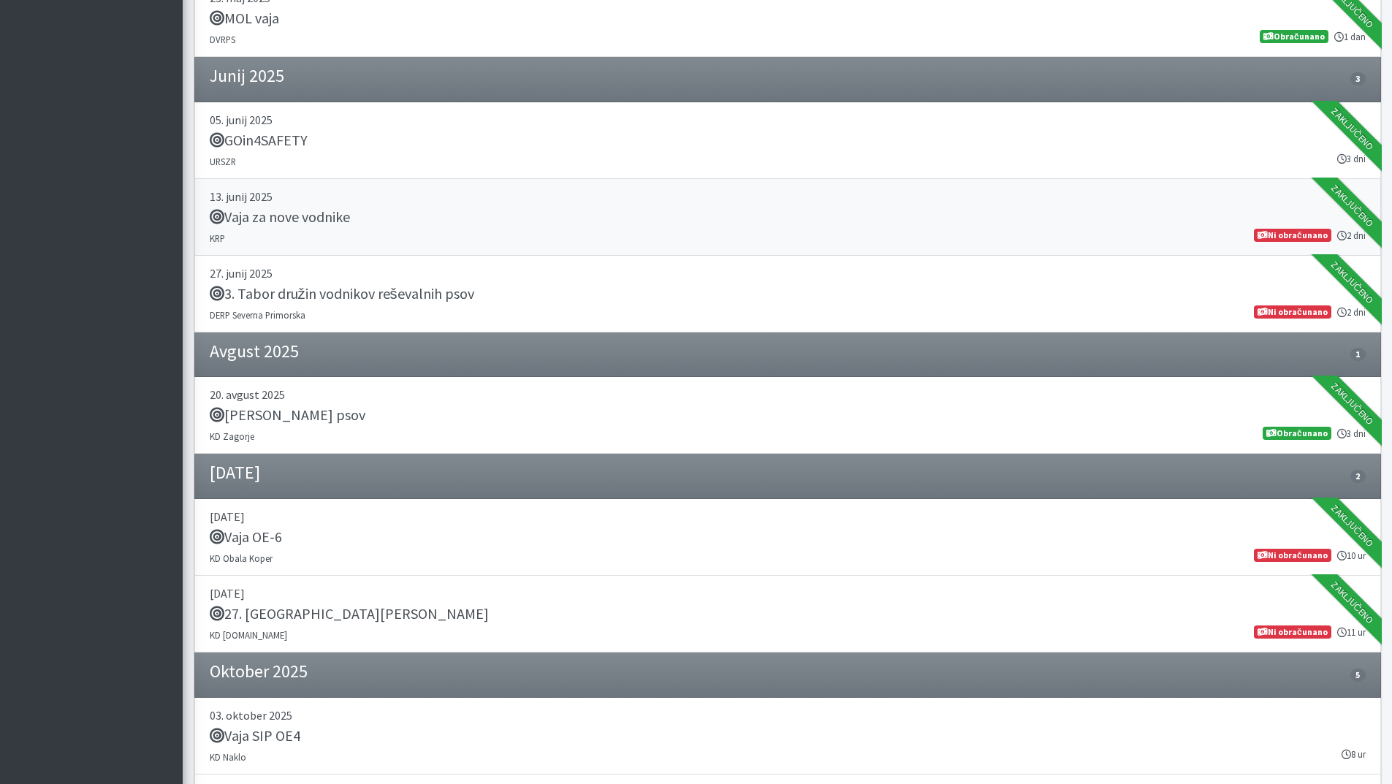
click at [323, 218] on h5 "Vaja za nove vodnike" at bounding box center [280, 217] width 140 height 18
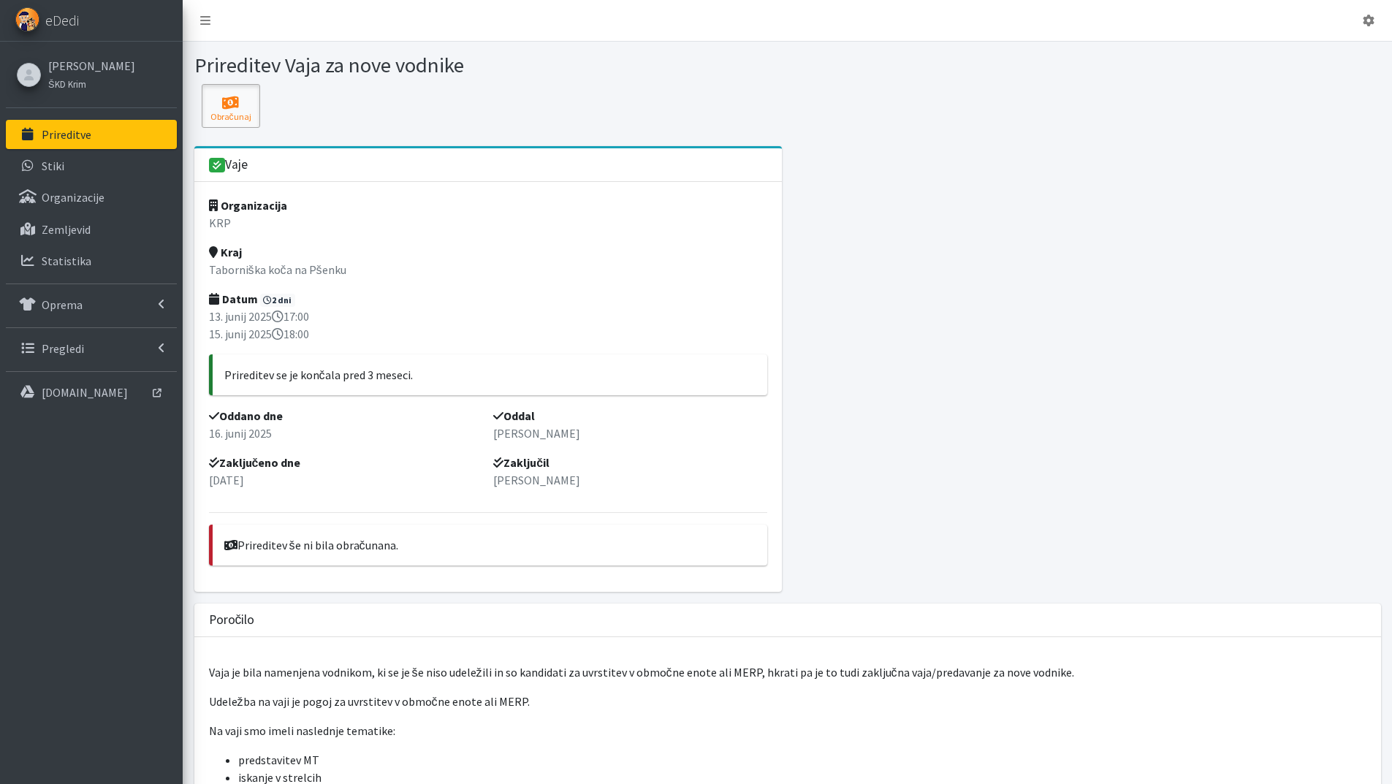
click at [232, 98] on icon at bounding box center [231, 103] width 50 height 15
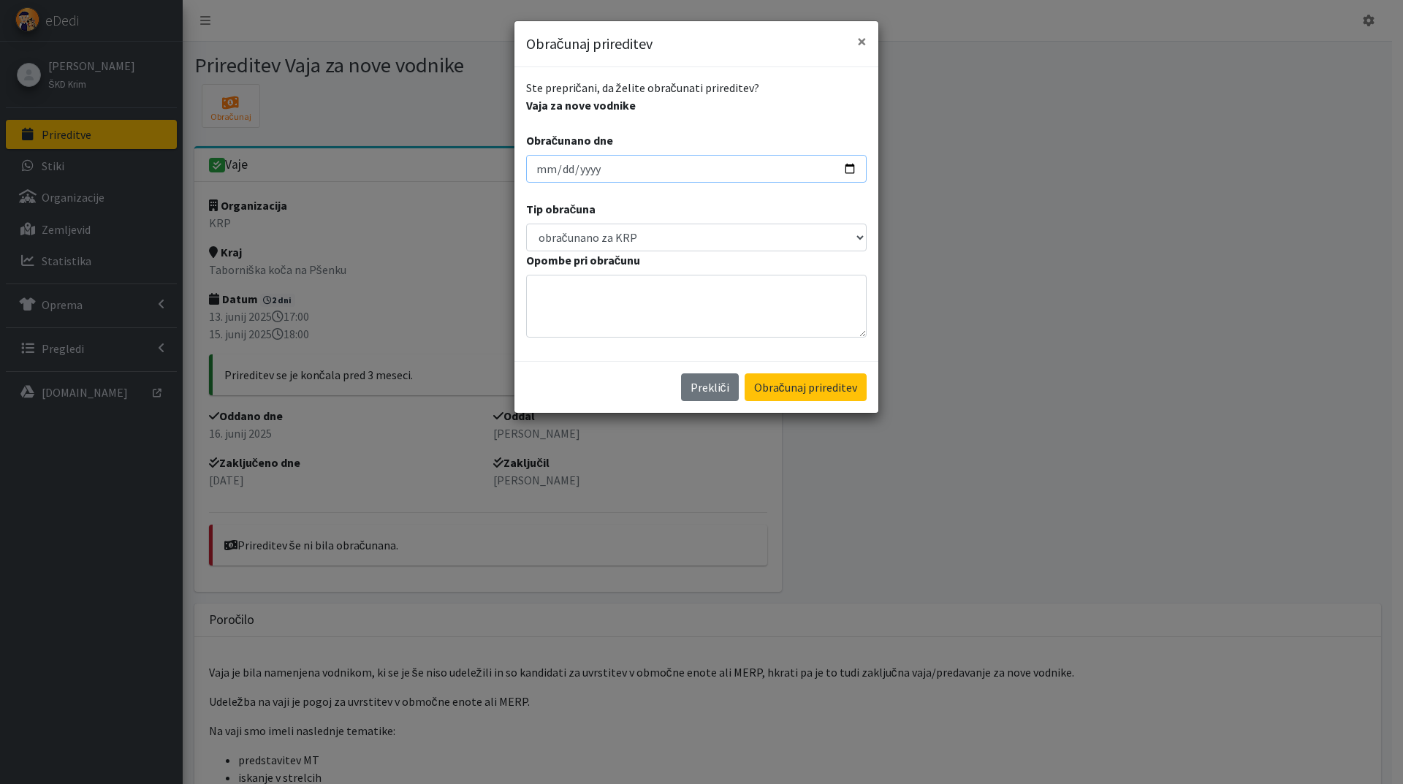
click at [546, 175] on input "[DATE]" at bounding box center [696, 169] width 341 height 28
type input "2025-09-02"
type input "2025-07-02"
click at [745, 373] on button "Obračunaj prireditev" at bounding box center [806, 387] width 122 height 28
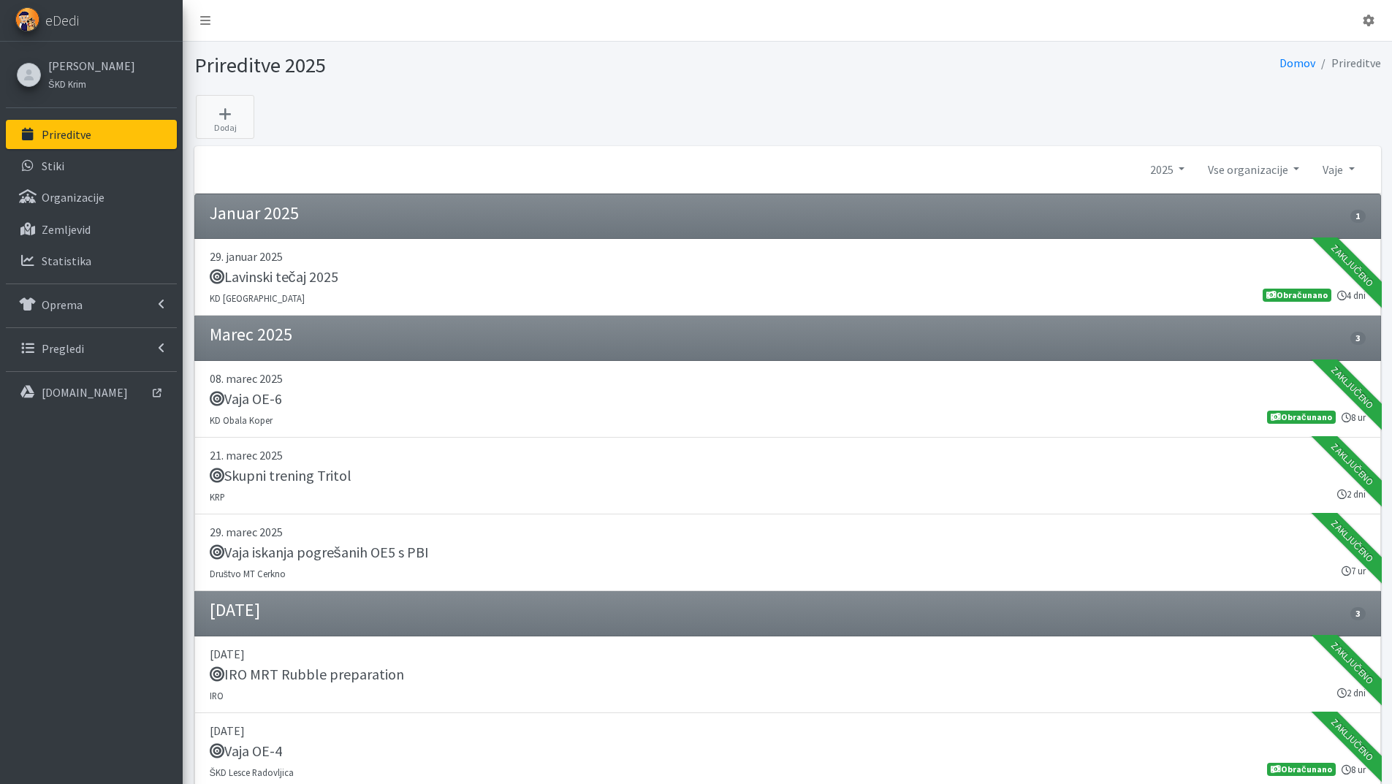
scroll to position [1315, 0]
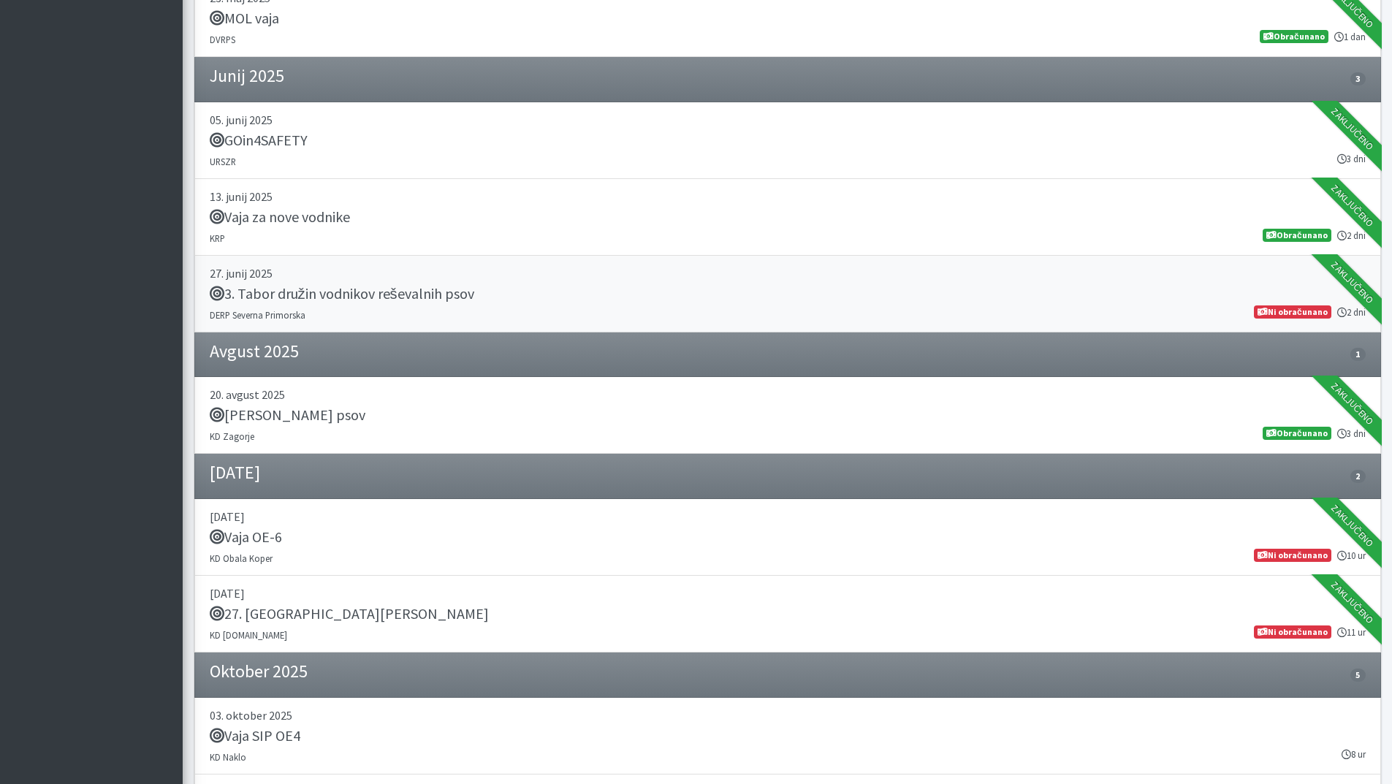
click at [310, 294] on h5 "3. Tabor družin vodnikov reševalnih psov" at bounding box center [342, 294] width 265 height 18
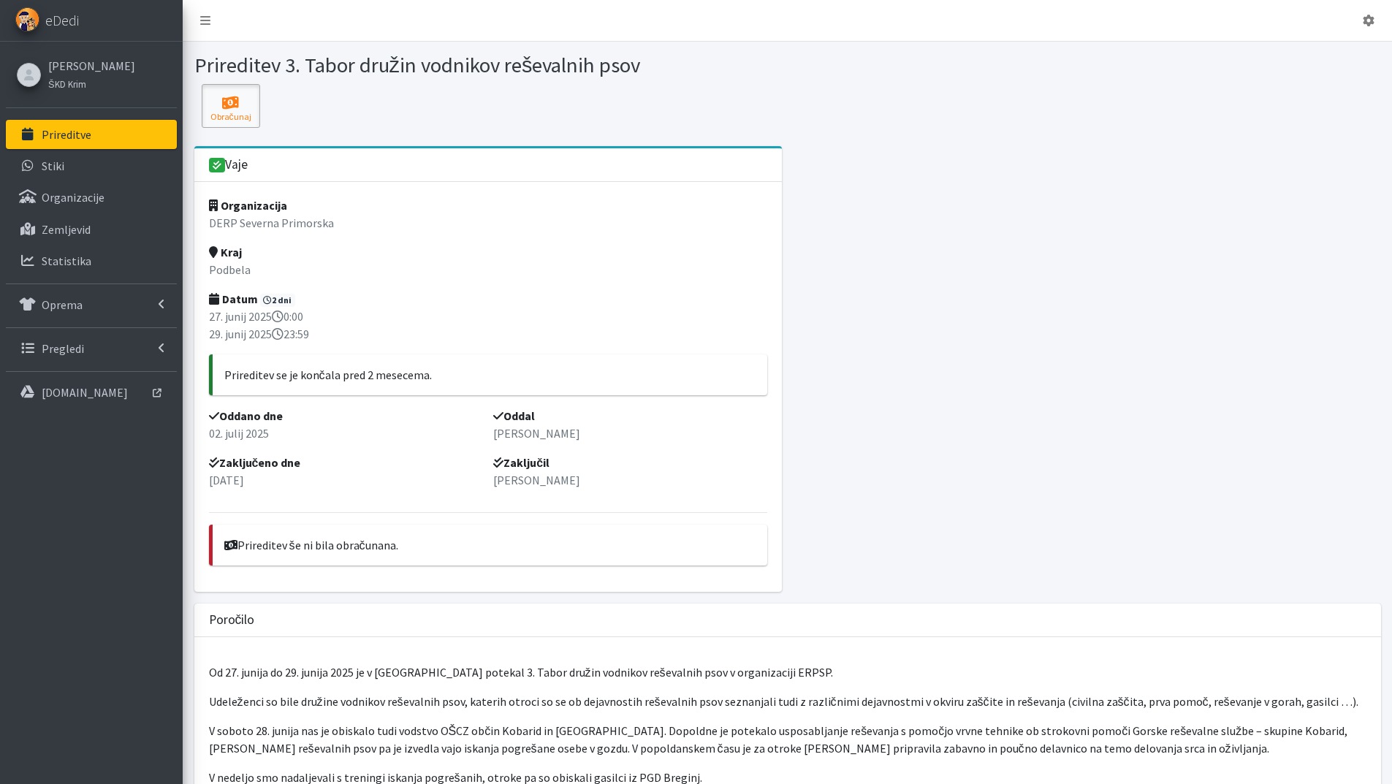
click at [230, 101] on icon at bounding box center [231, 103] width 50 height 15
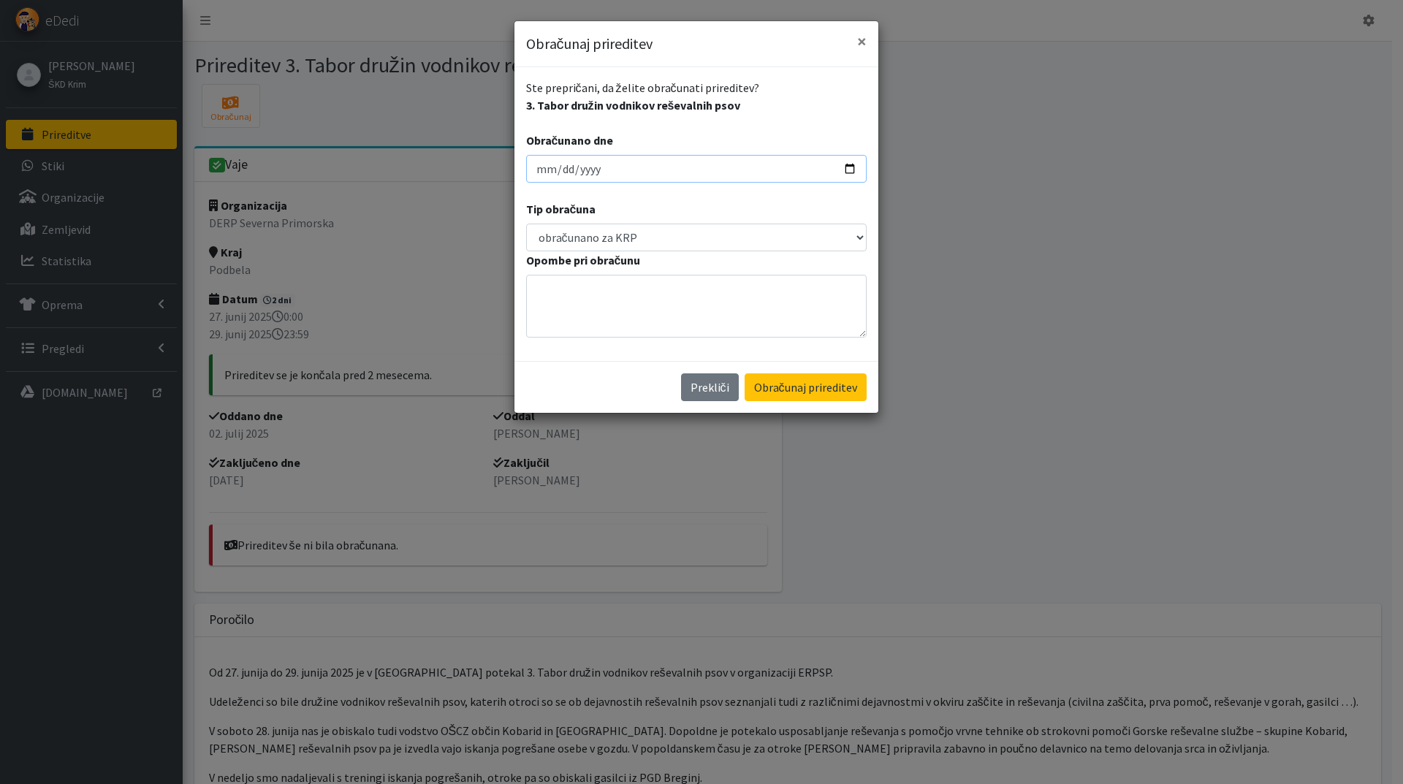
click at [547, 170] on input "[DATE]" at bounding box center [696, 169] width 341 height 28
type input "2025-09-14"
type input "2025-07-14"
click at [745, 373] on button "Obračunaj prireditev" at bounding box center [806, 387] width 122 height 28
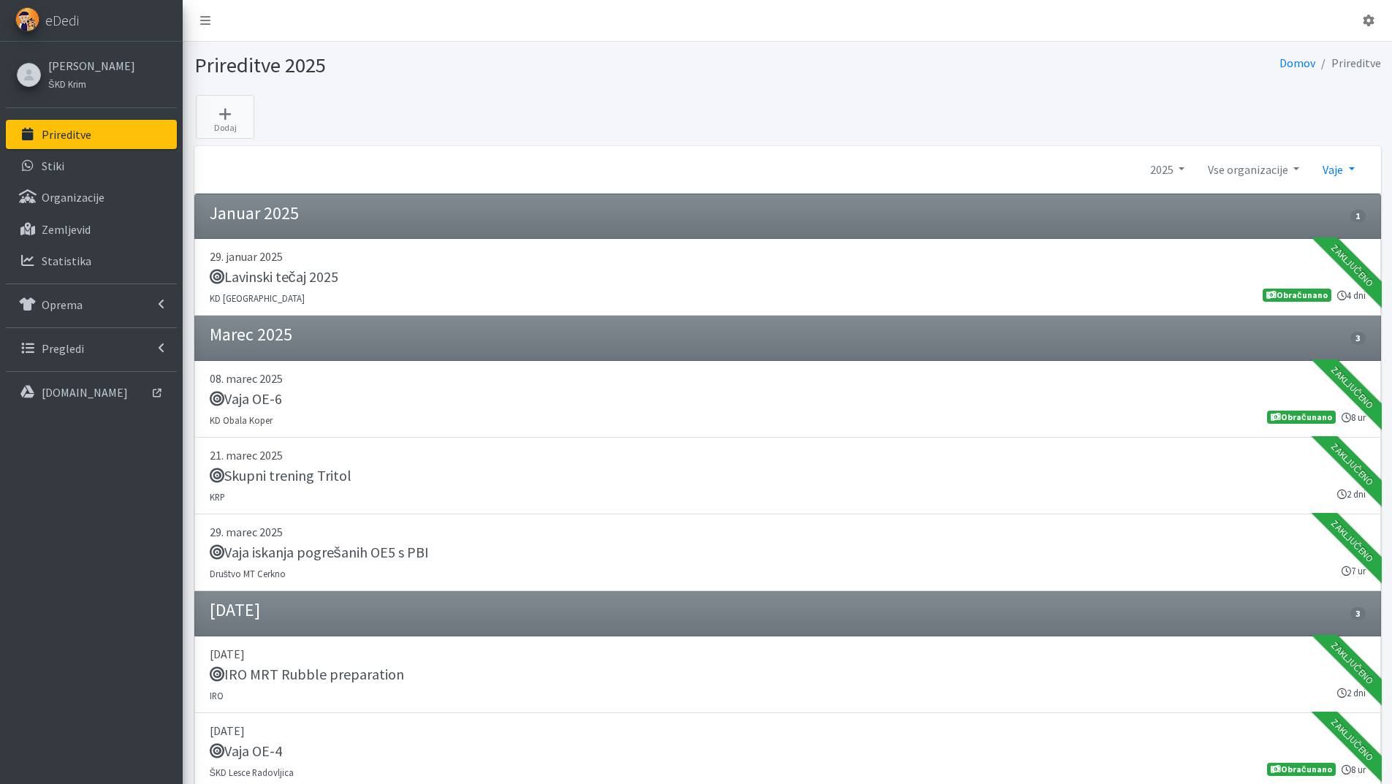
click at [1352, 167] on link "Vaje" at bounding box center [1338, 169] width 55 height 29
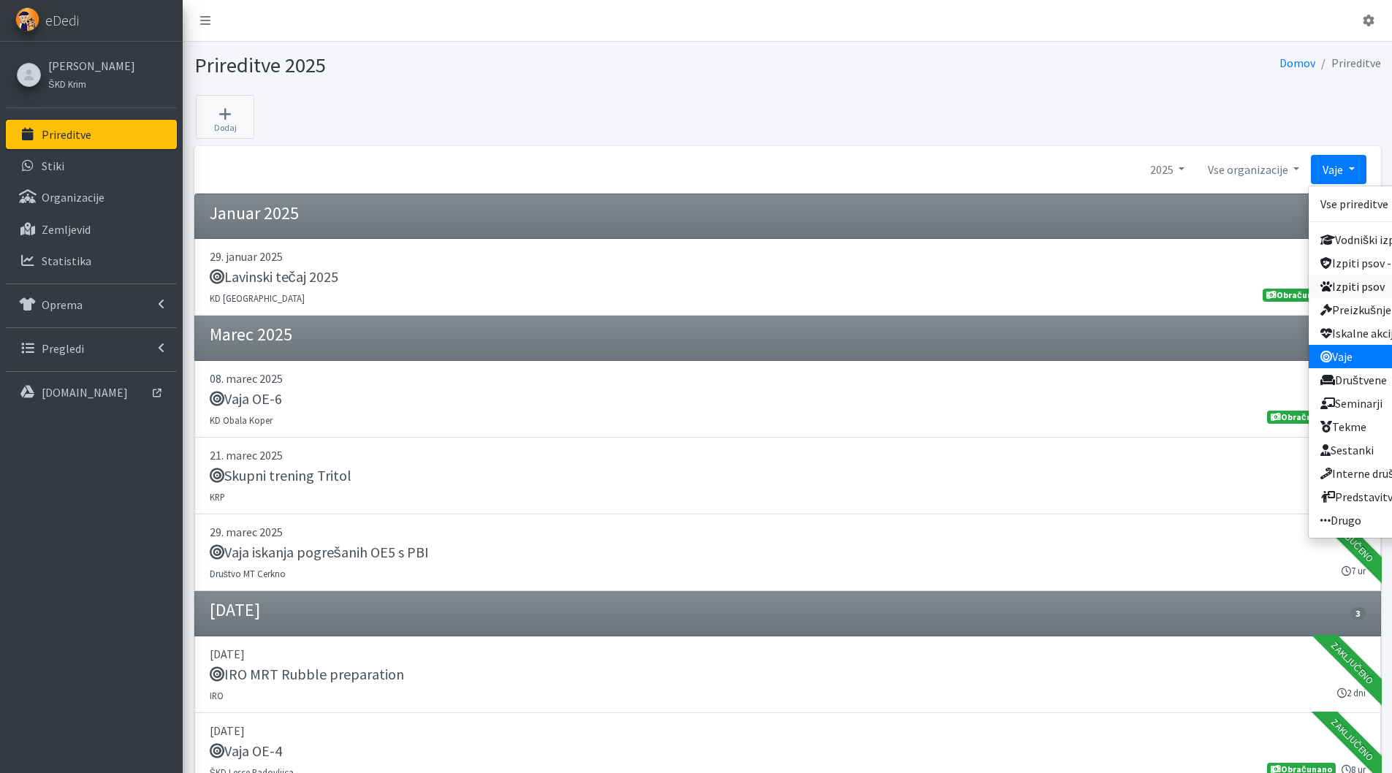
click at [1345, 285] on link "Izpiti psov" at bounding box center [1375, 286] width 133 height 23
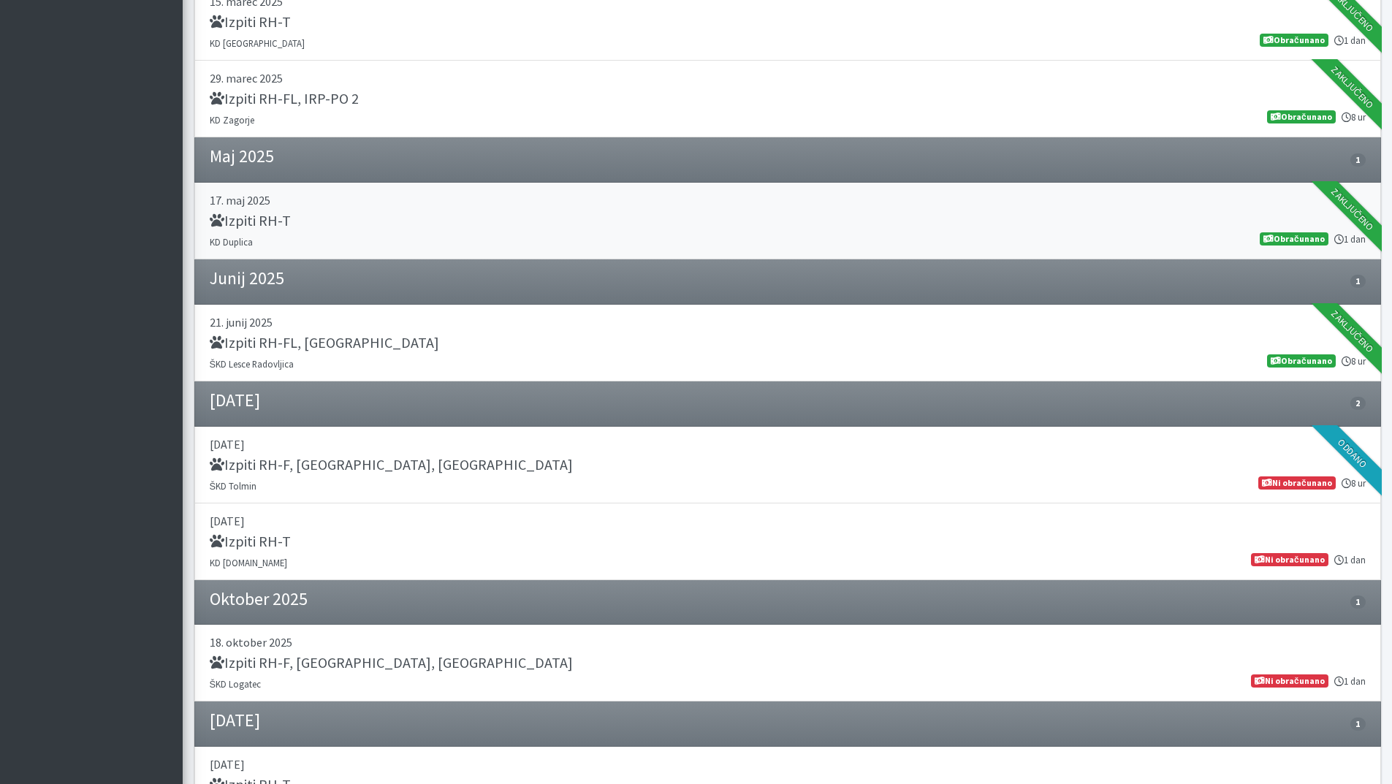
scroll to position [474, 0]
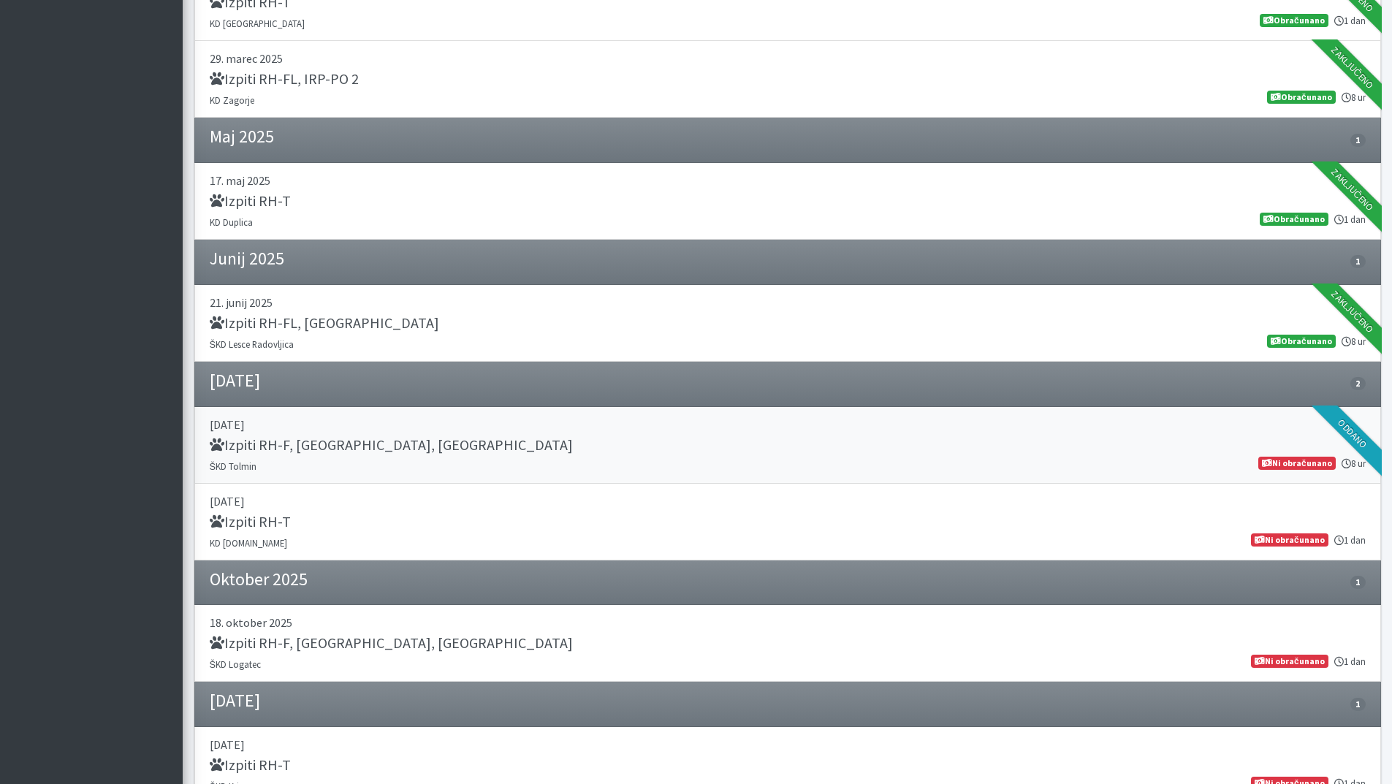
click at [281, 445] on h5 "Izpiti RH-F, [GEOGRAPHIC_DATA], [GEOGRAPHIC_DATA]" at bounding box center [391, 445] width 363 height 18
